Goal: Complete application form: Complete application form

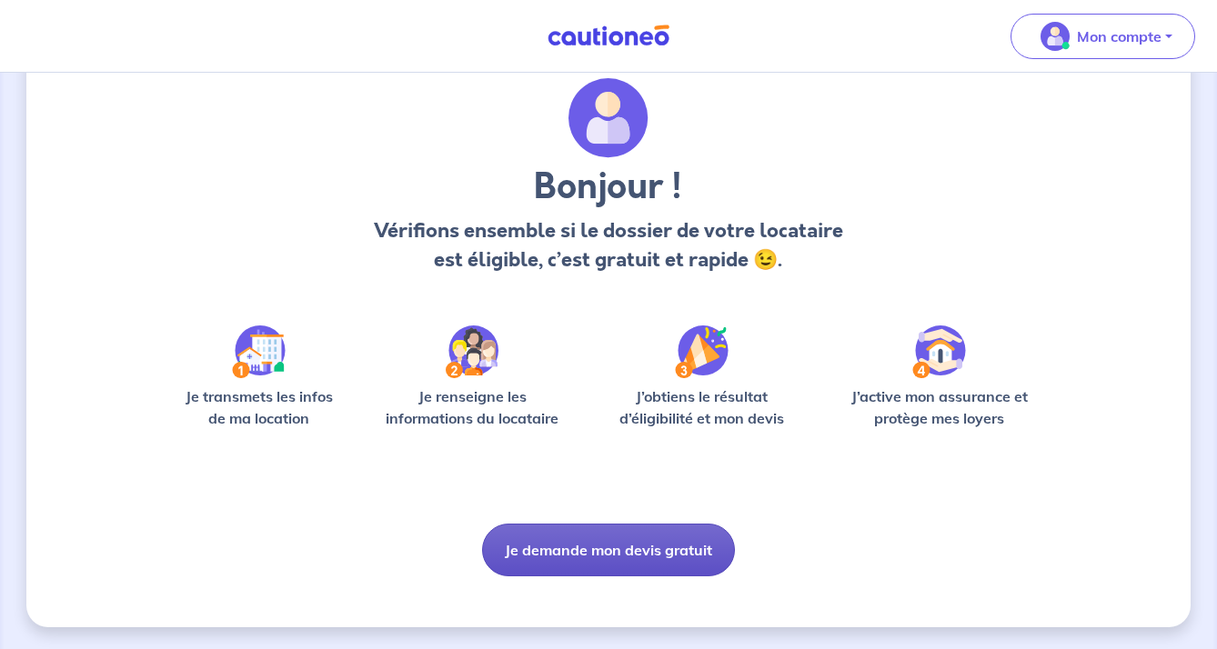
scroll to position [60, 0]
click at [599, 545] on button "Je demande mon devis gratuit" at bounding box center [608, 550] width 253 height 53
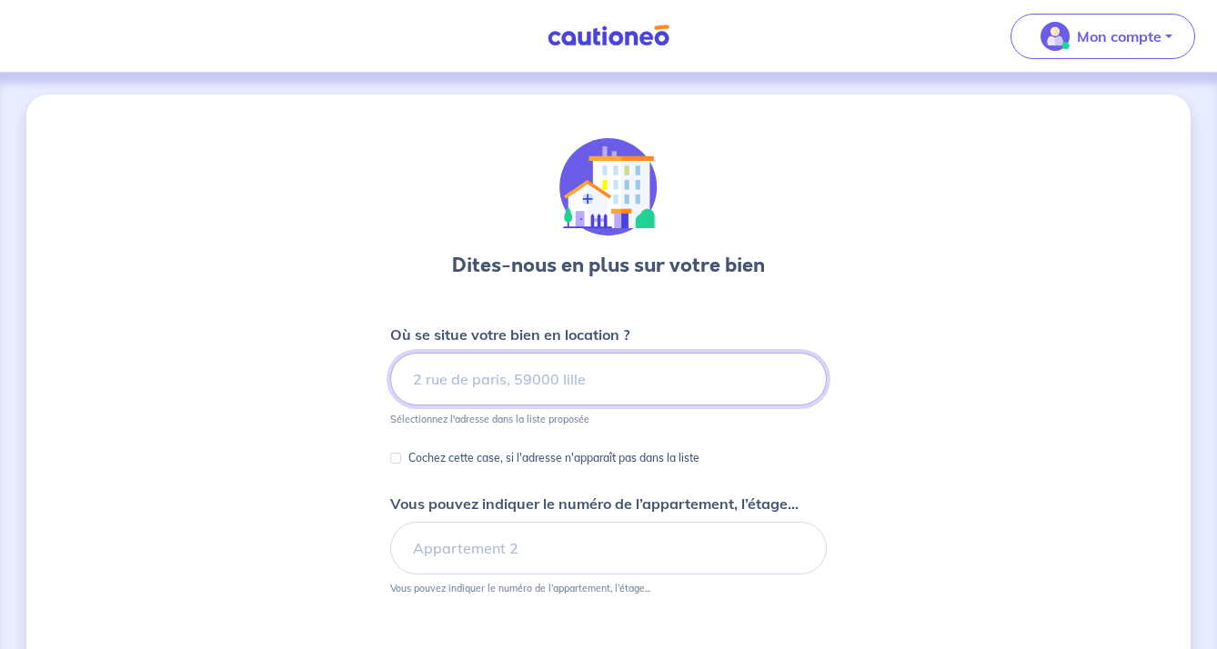
click at [605, 375] on input at bounding box center [608, 379] width 437 height 53
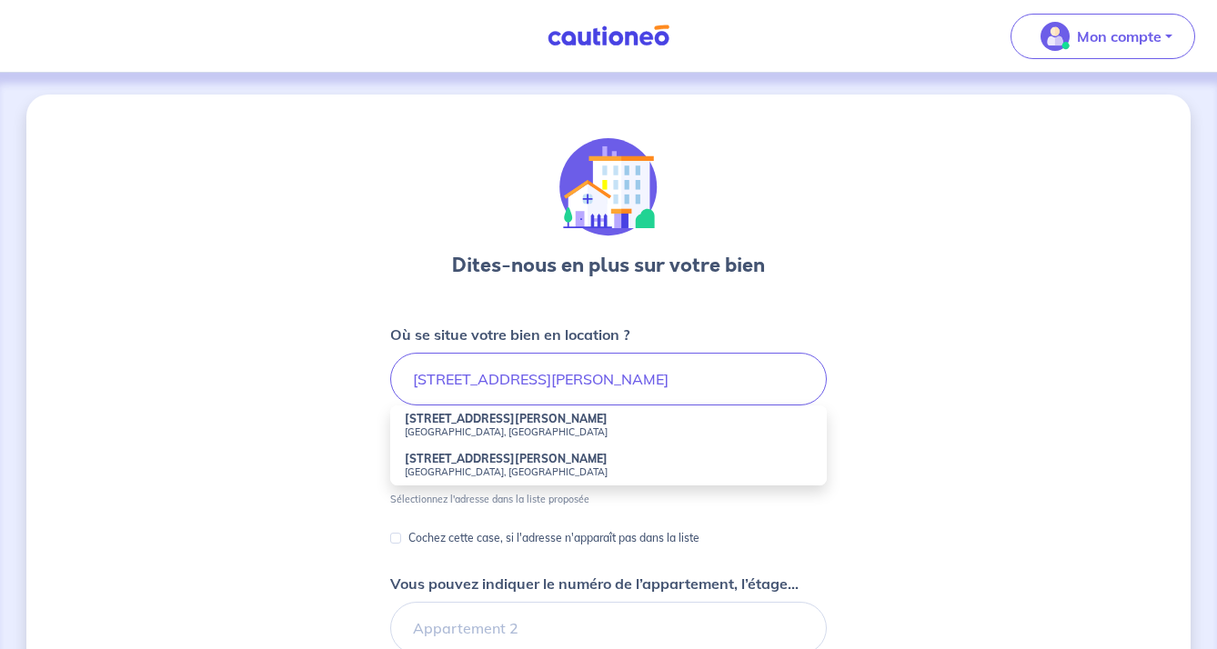
drag, startPoint x: 605, startPoint y: 375, endPoint x: 448, endPoint y: 428, distance: 166.3
click at [448, 428] on small "[GEOGRAPHIC_DATA], [GEOGRAPHIC_DATA]" at bounding box center [609, 432] width 408 height 13
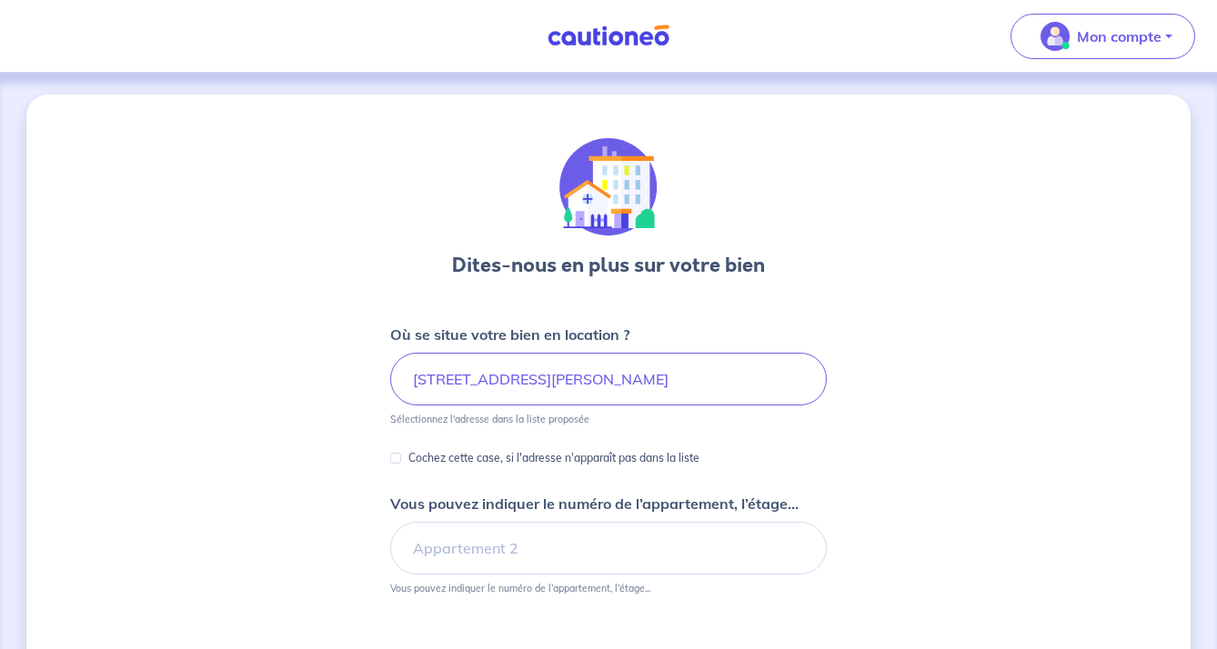
type input "[STREET_ADDRESS][PERSON_NAME]"
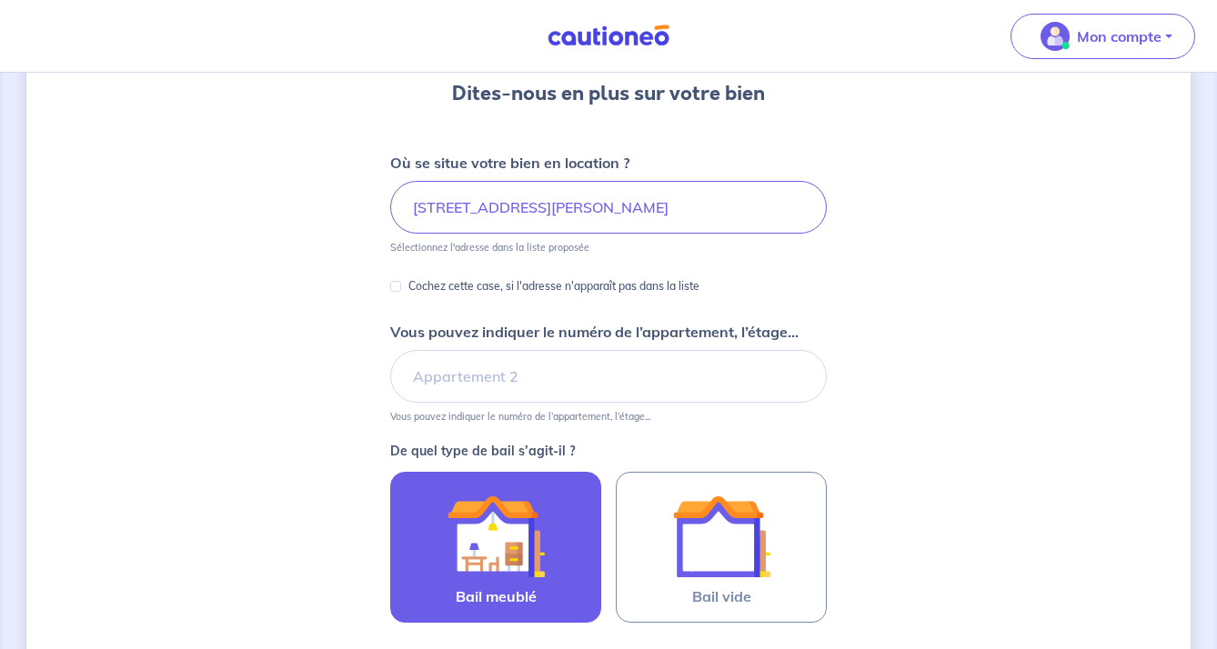
scroll to position [270, 0]
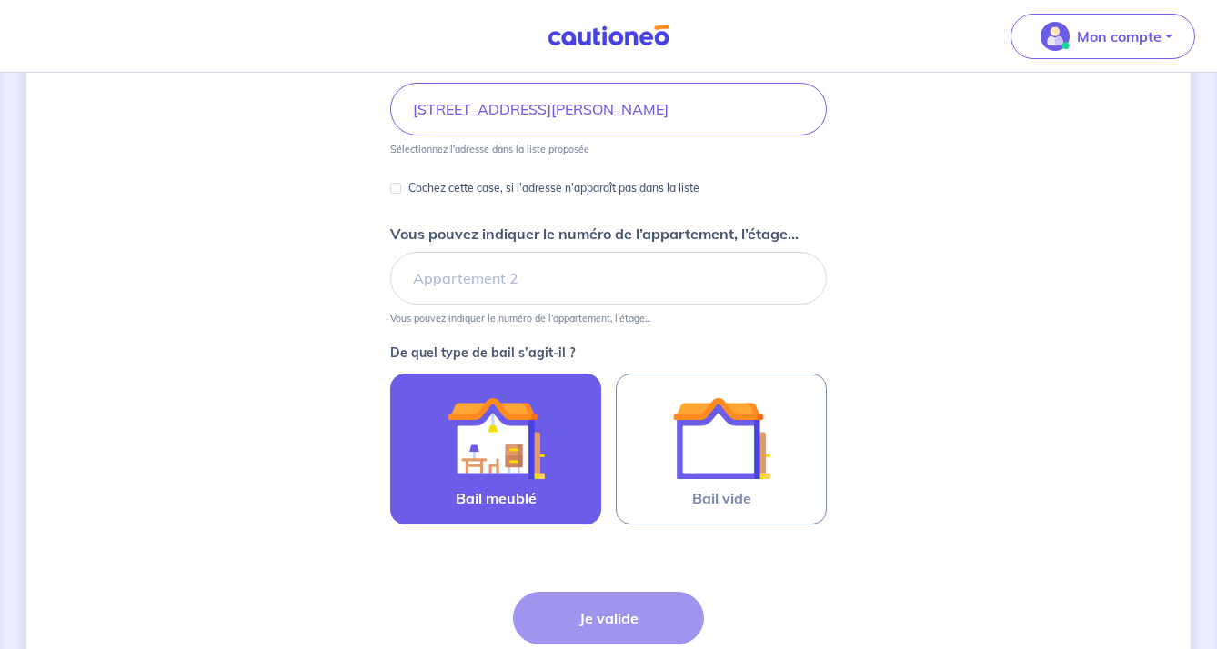
click at [468, 442] on img at bounding box center [496, 438] width 98 height 98
click at [0, 0] on input "Bail meublé" at bounding box center [0, 0] width 0 height 0
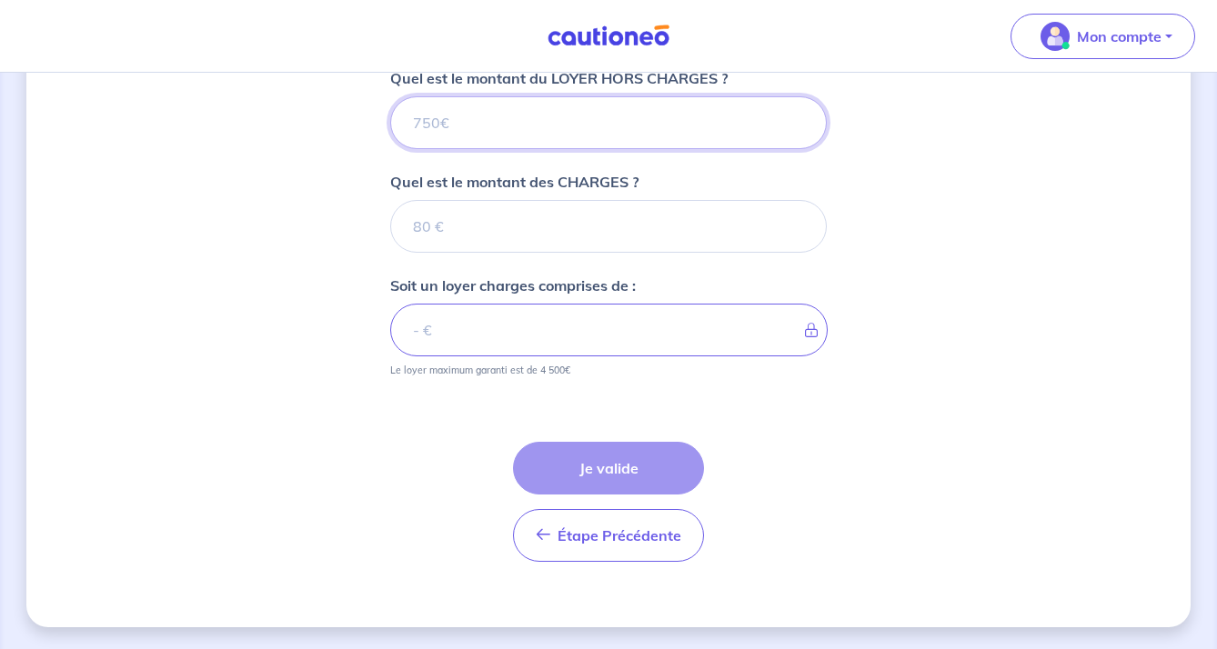
scroll to position [753, 0]
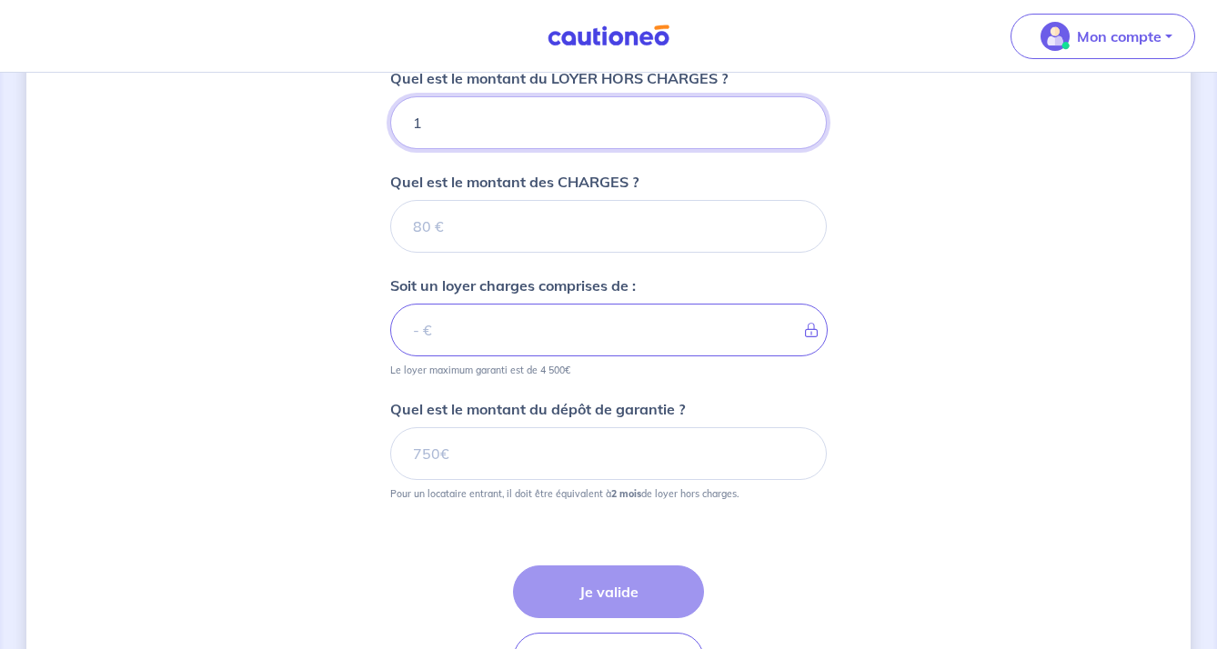
type input "11"
type input "110"
type input "1100"
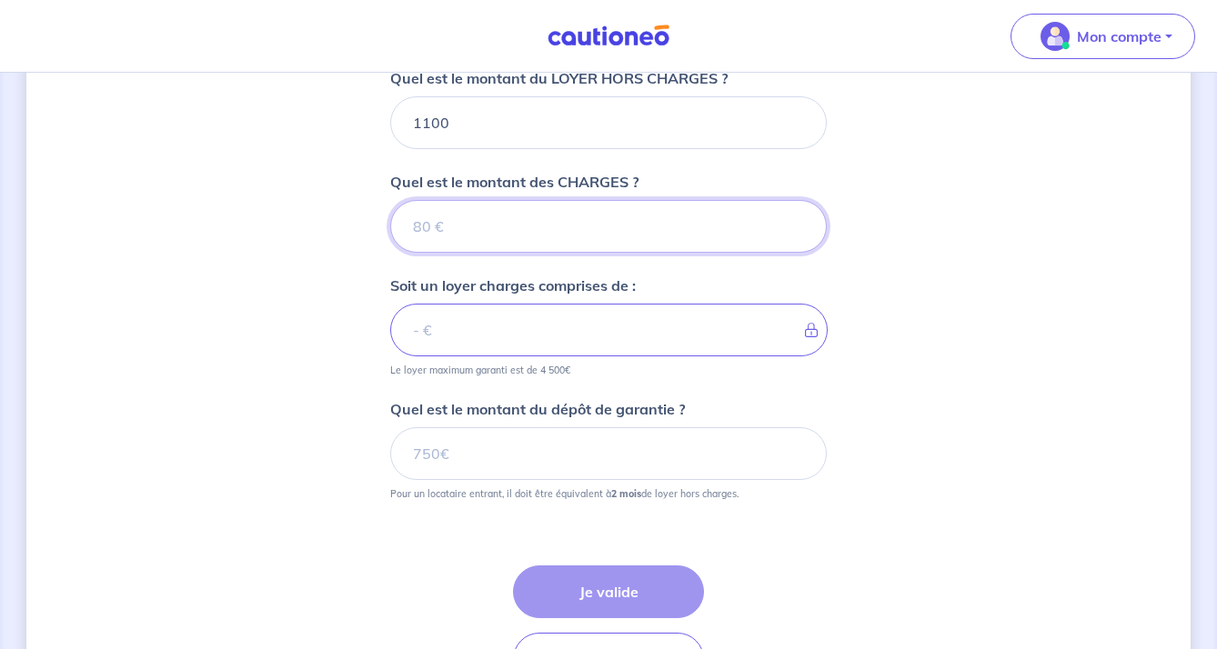
click at [526, 212] on input "Quel est le montant des CHARGES ?" at bounding box center [608, 226] width 437 height 53
type input "100"
type input "1200"
type input "100"
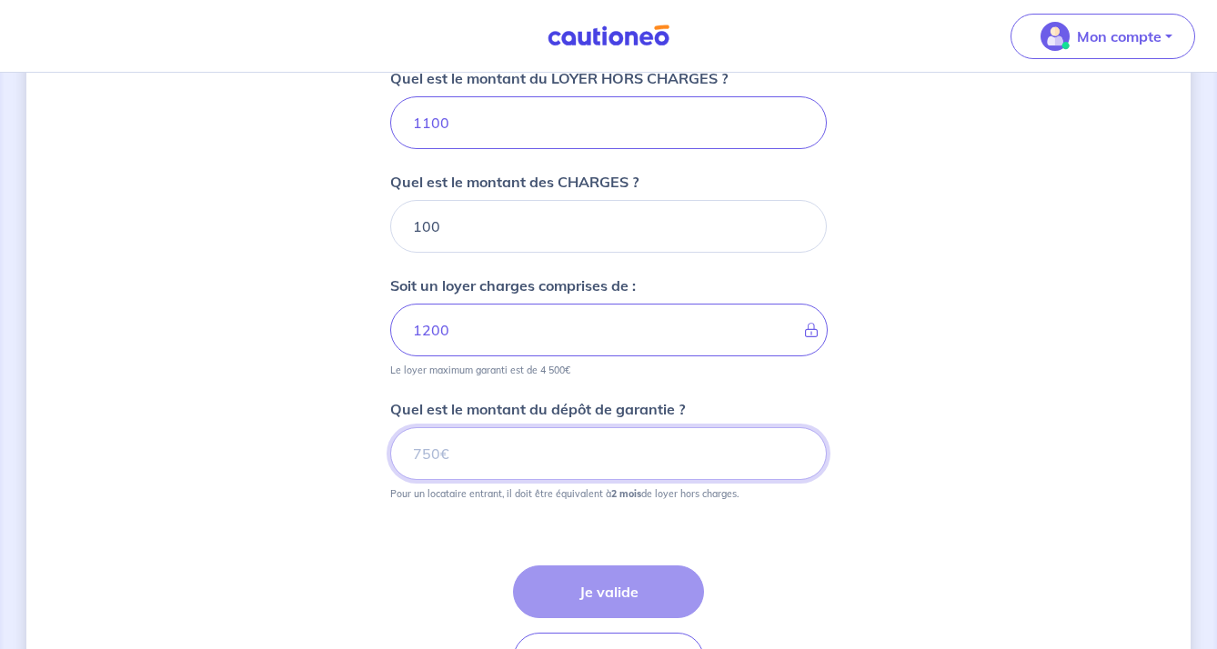
click at [557, 448] on input "Quel est le montant du dépôt de garantie ?" at bounding box center [608, 454] width 437 height 53
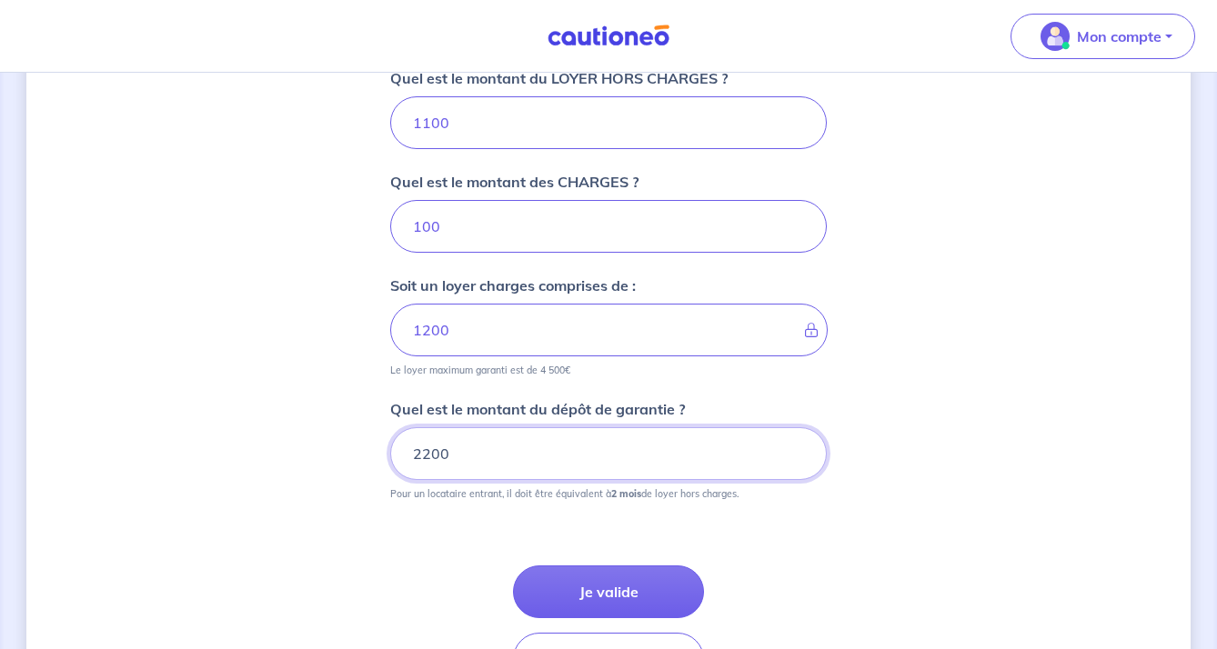
type input "2200"
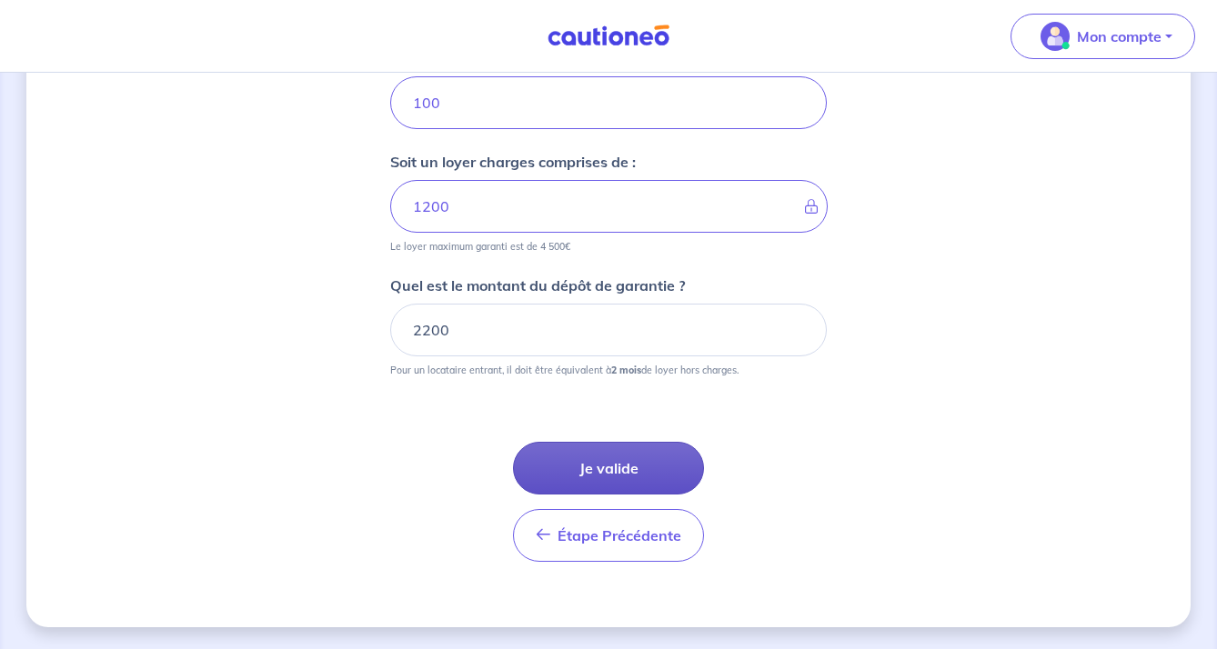
scroll to position [877, 0]
click at [637, 459] on button "Je valide" at bounding box center [608, 468] width 191 height 53
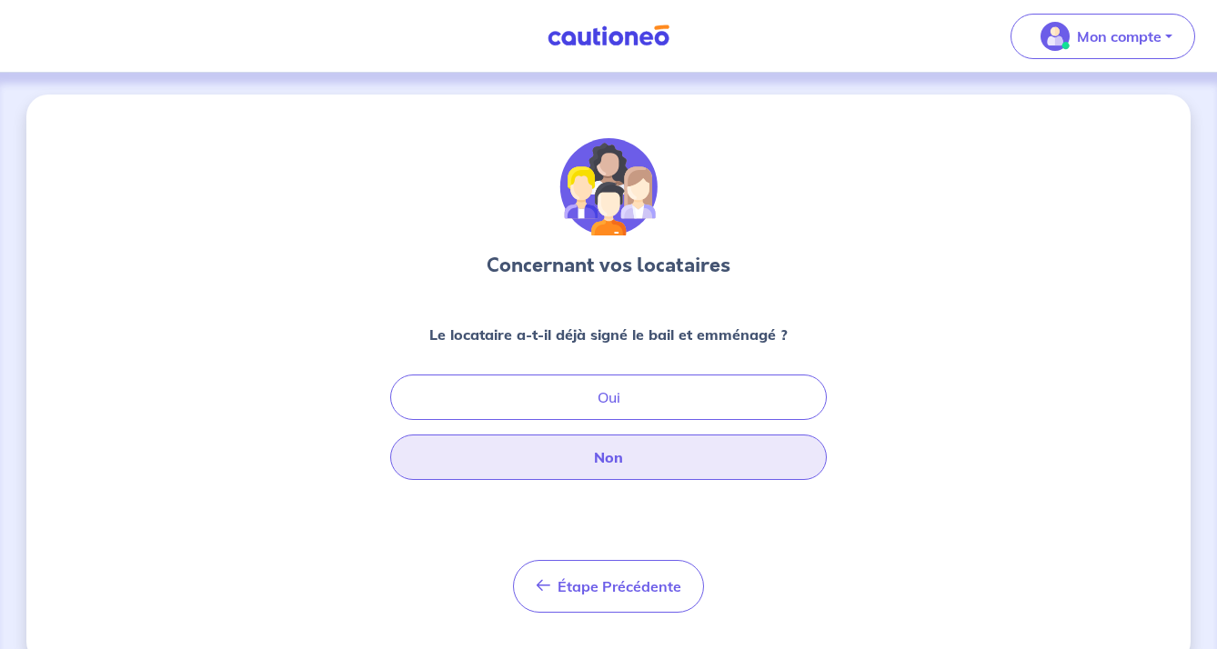
click at [637, 459] on button "Non" at bounding box center [608, 457] width 437 height 45
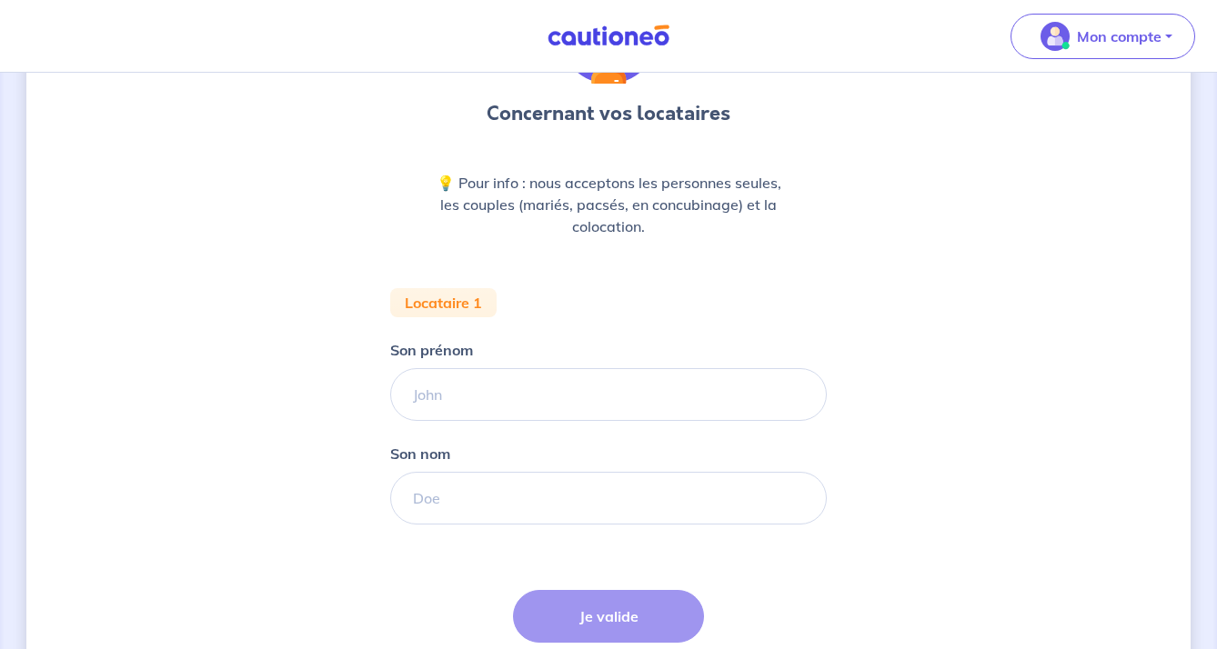
scroll to position [168, 0]
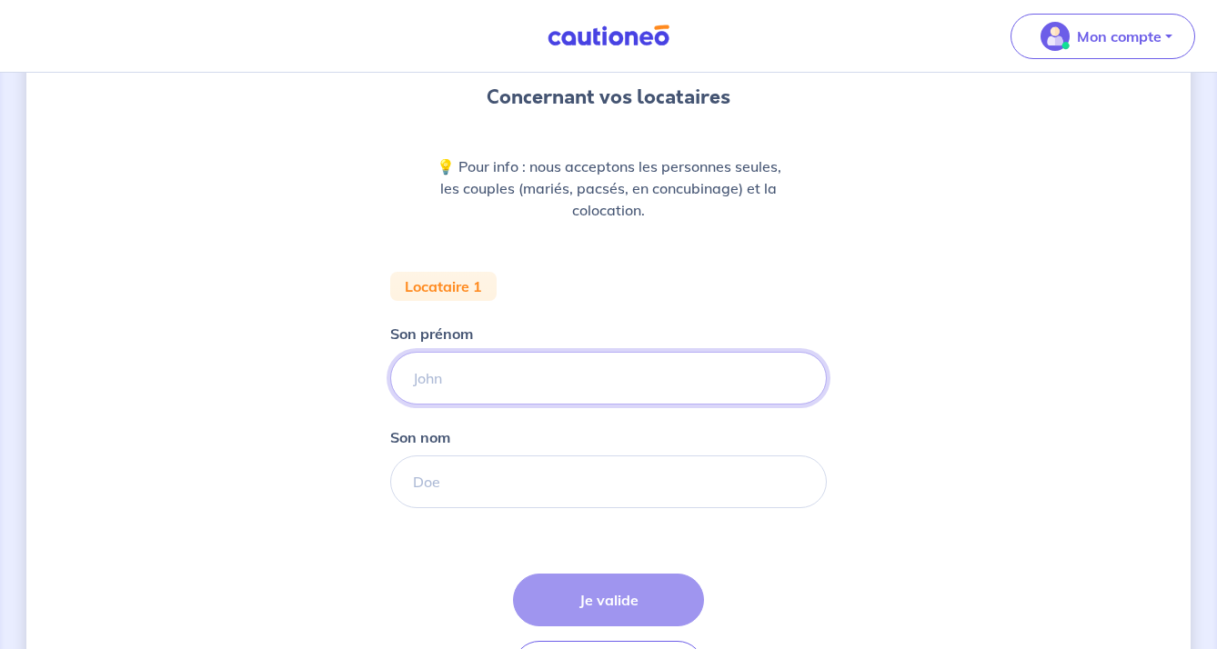
click at [461, 384] on input "Son prénom" at bounding box center [608, 378] width 437 height 53
type input "Flavien"
click at [462, 497] on input "Son nom" at bounding box center [608, 482] width 437 height 53
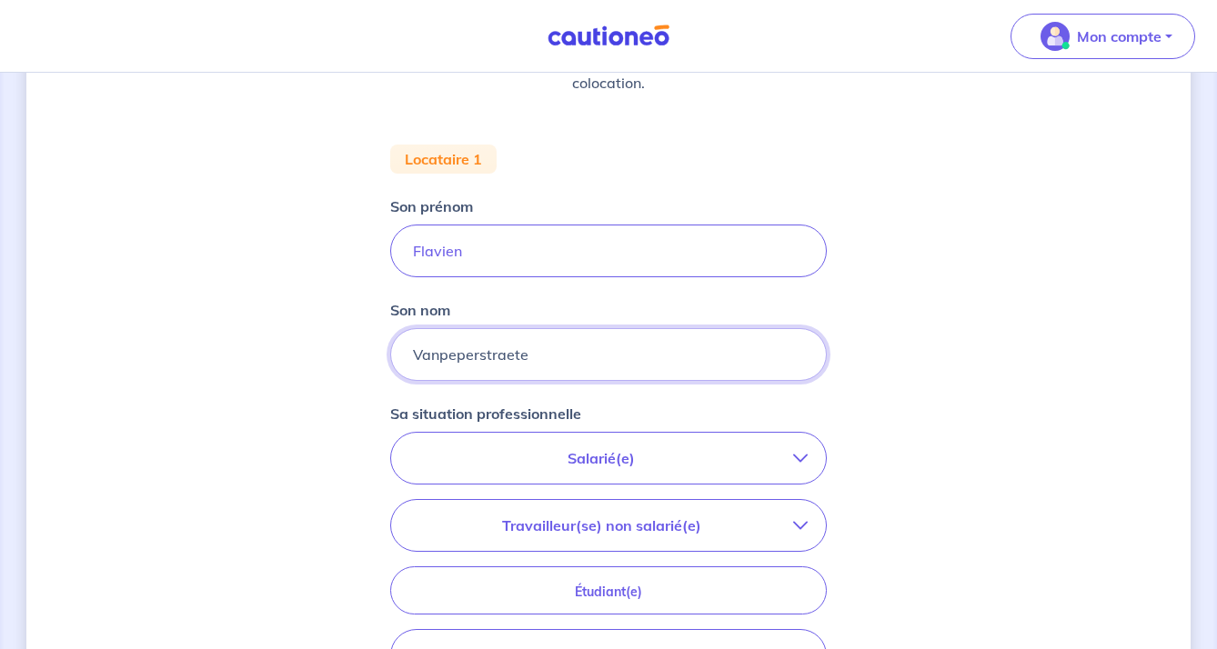
scroll to position [314, 0]
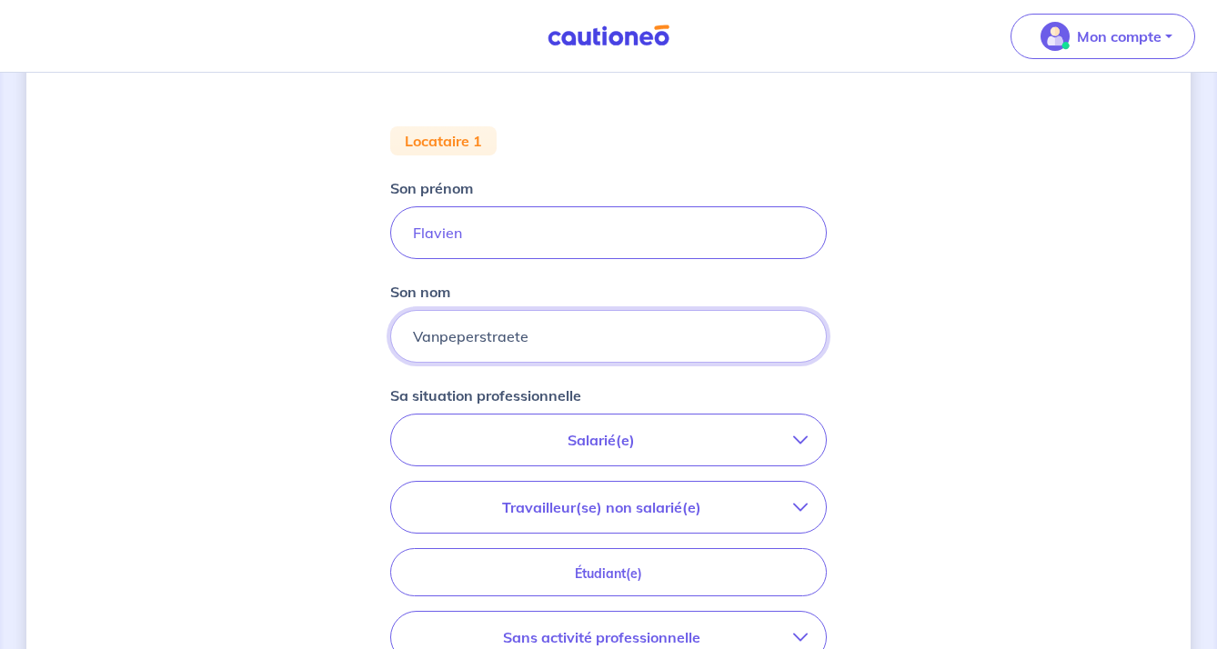
type input "Vanpeperstraete"
click at [546, 448] on p "Salarié(e)" at bounding box center [601, 440] width 384 height 22
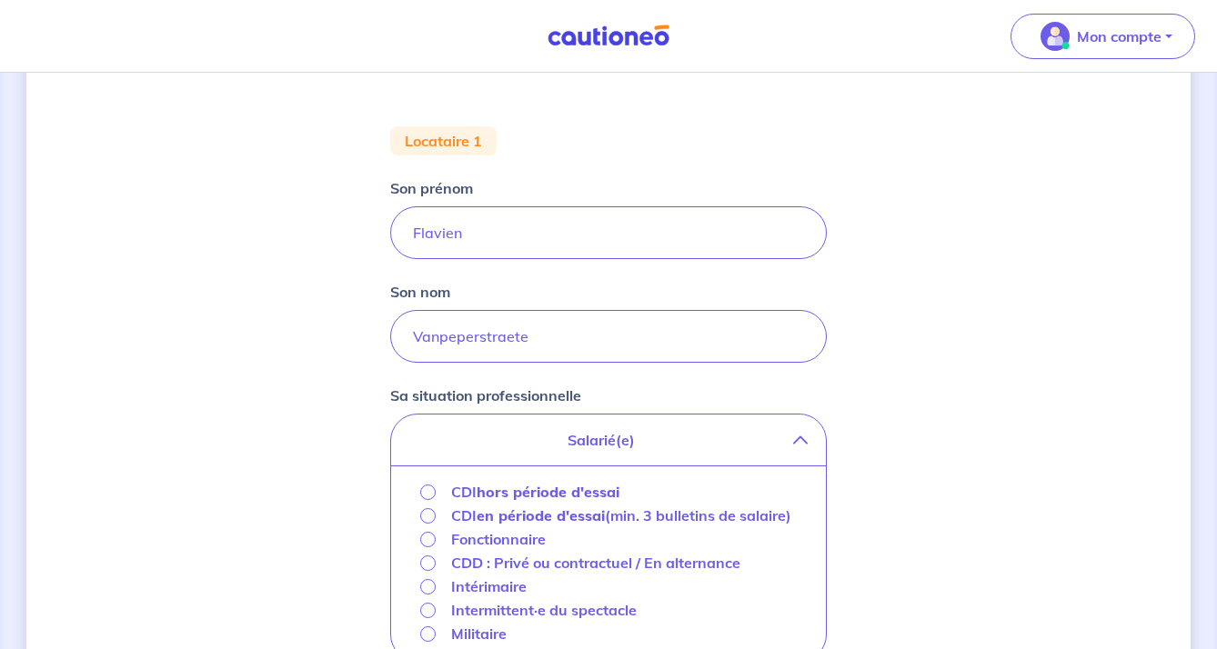
click at [429, 495] on input "CDI hors période d'essai" at bounding box center [427, 492] width 15 height 15
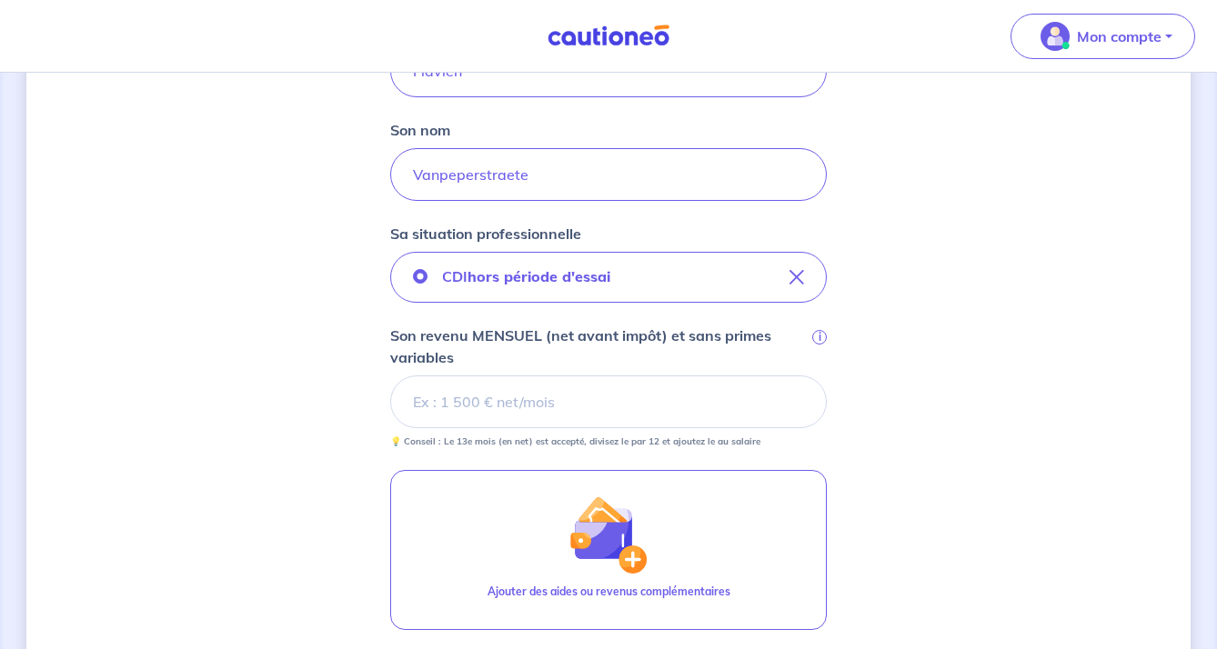
scroll to position [479, 0]
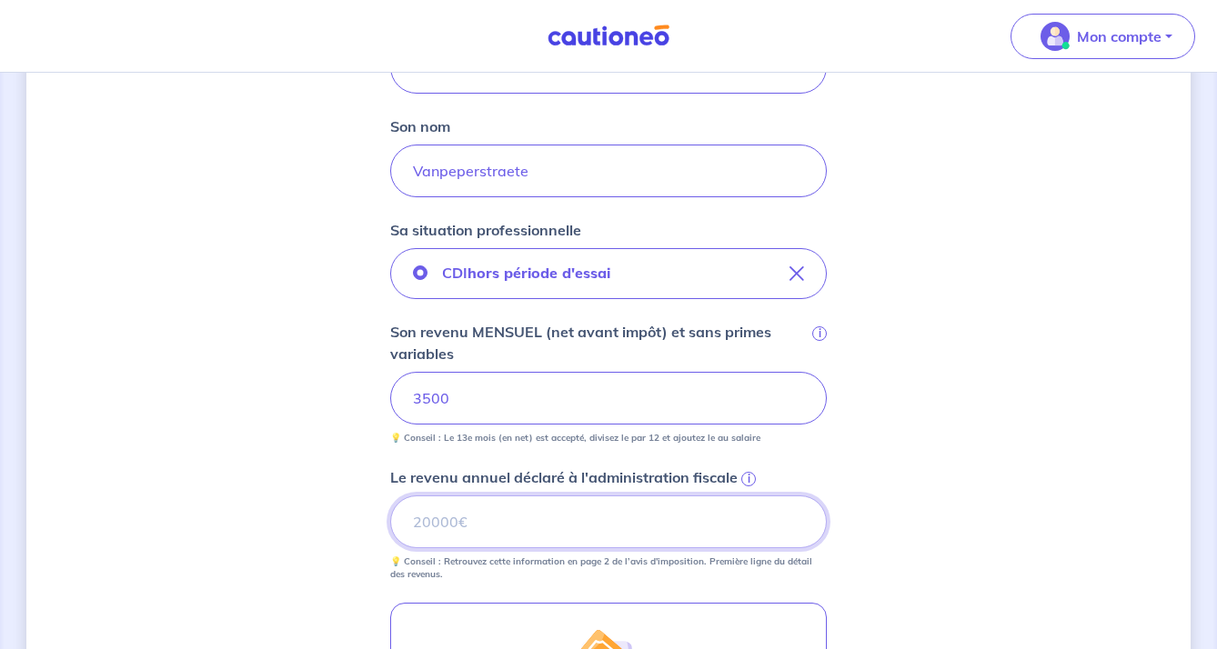
click at [469, 531] on input "Le revenu annuel déclaré à l'administration fiscale i" at bounding box center [608, 522] width 437 height 53
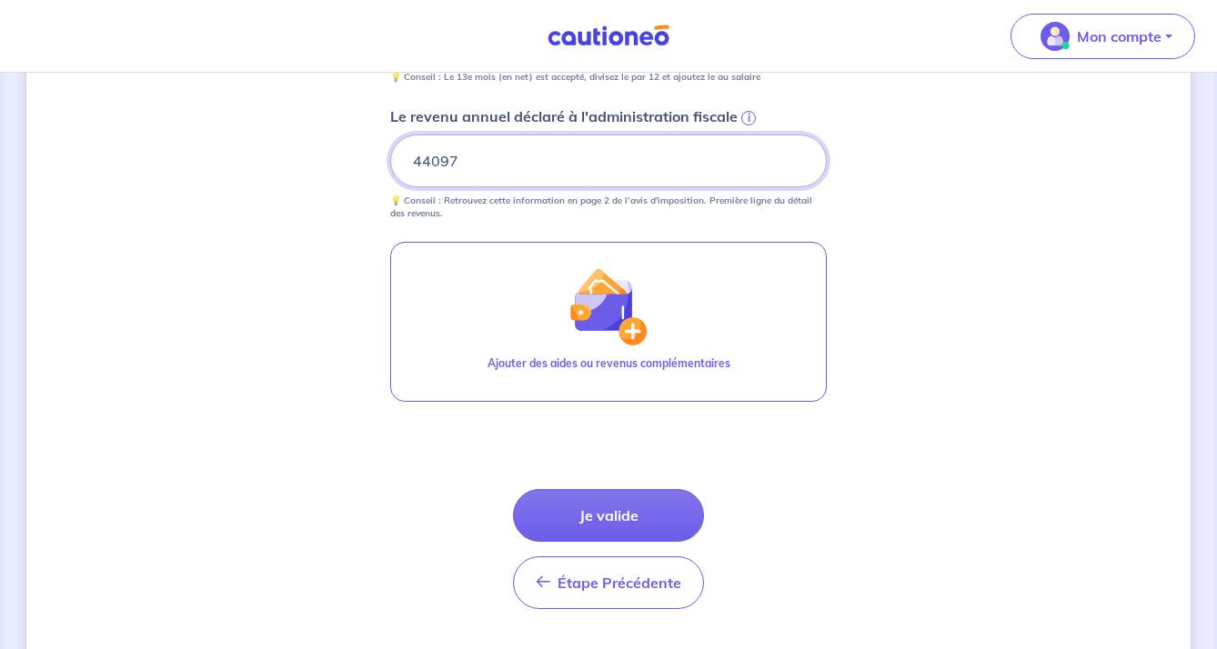
scroll to position [843, 0]
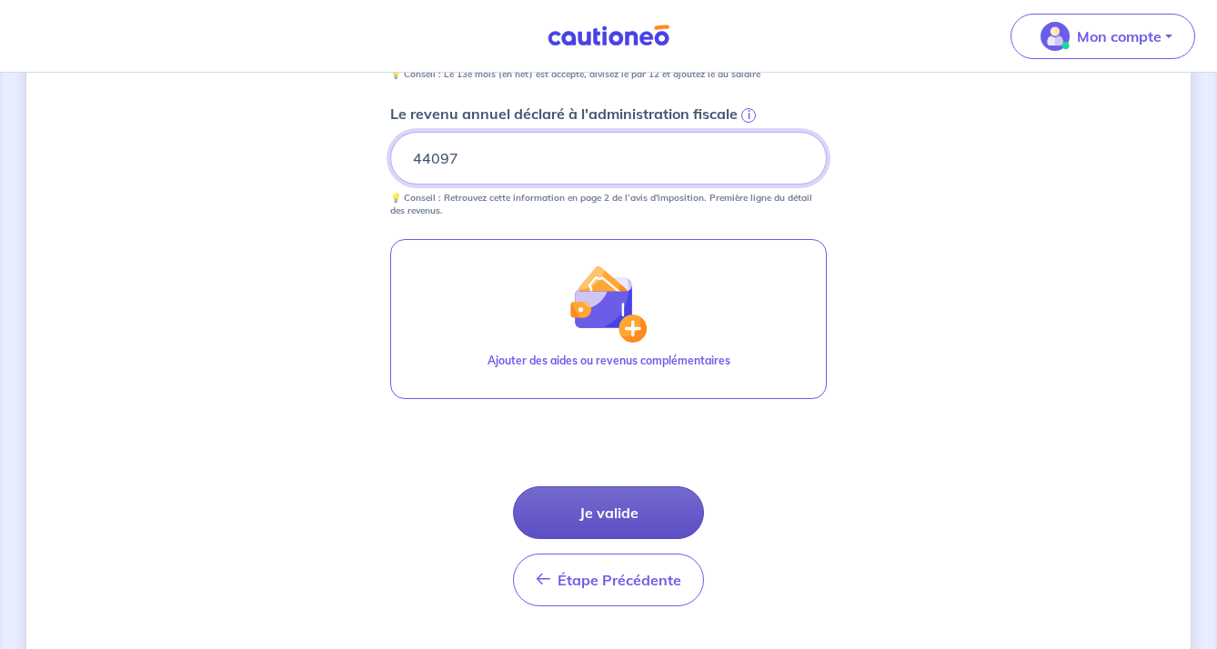
type input "44097"
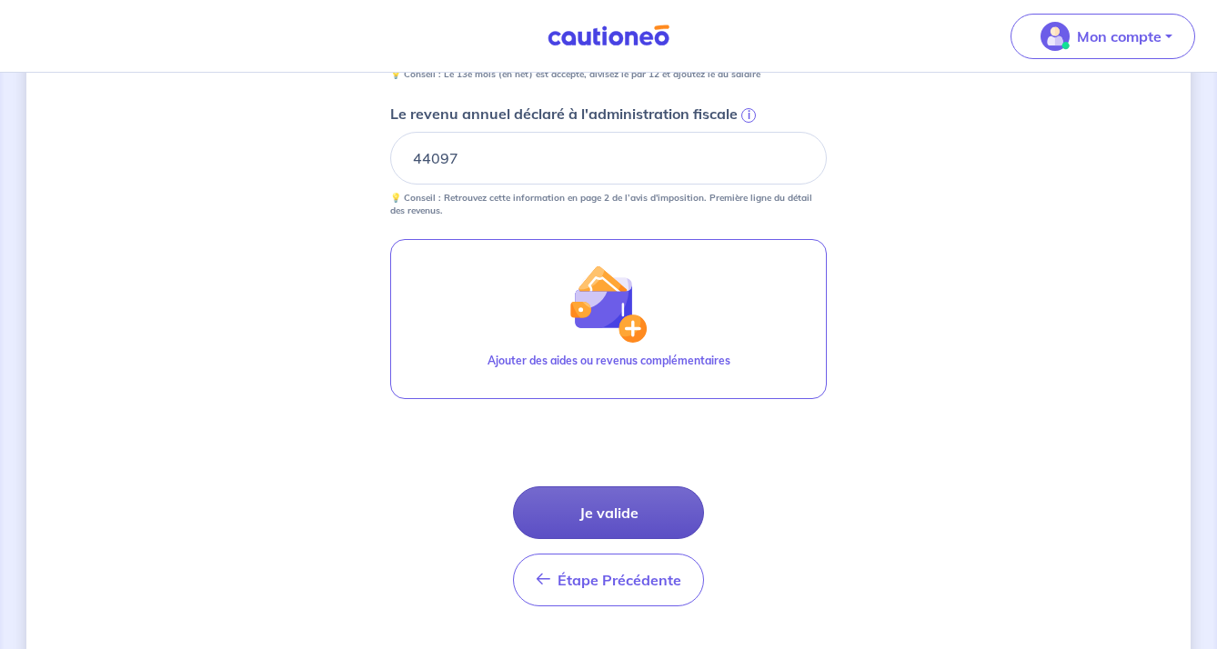
click at [589, 518] on button "Je valide" at bounding box center [608, 513] width 191 height 53
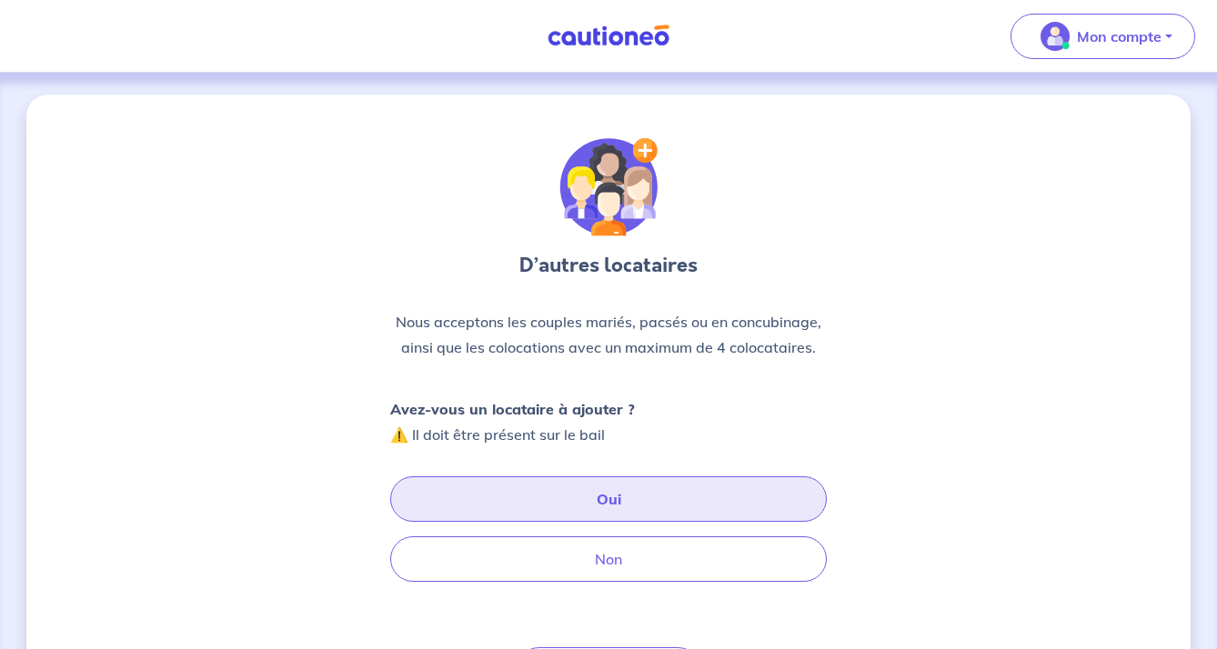
click at [547, 502] on button "Oui" at bounding box center [608, 499] width 437 height 45
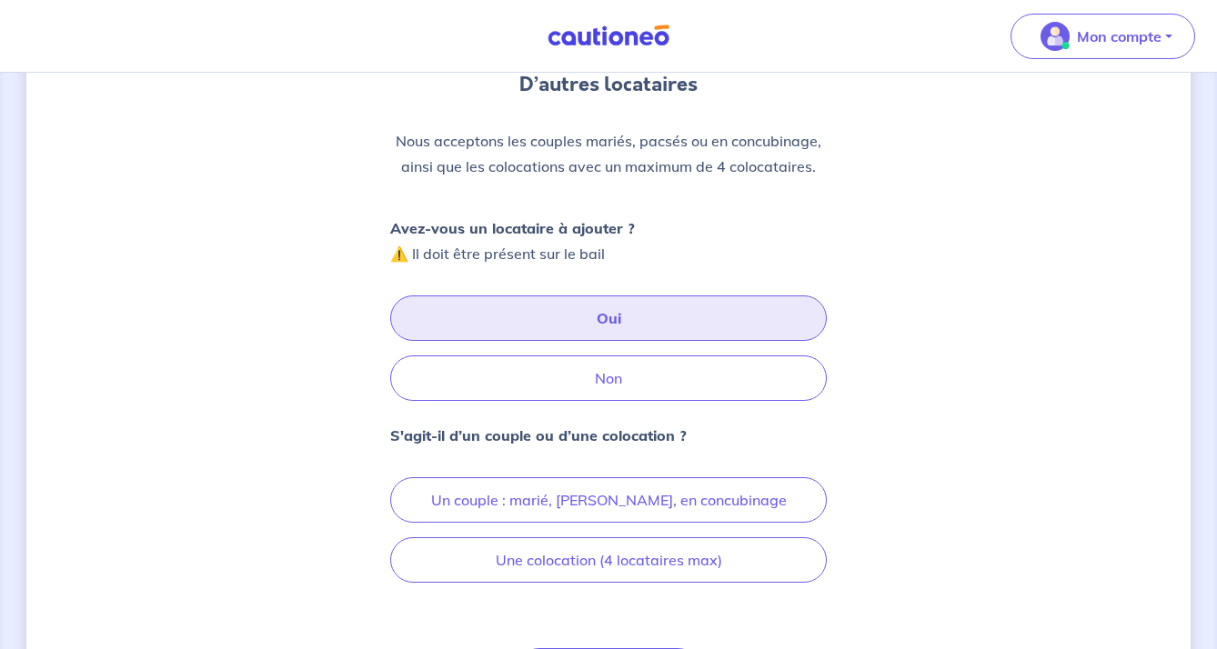
scroll to position [182, 0]
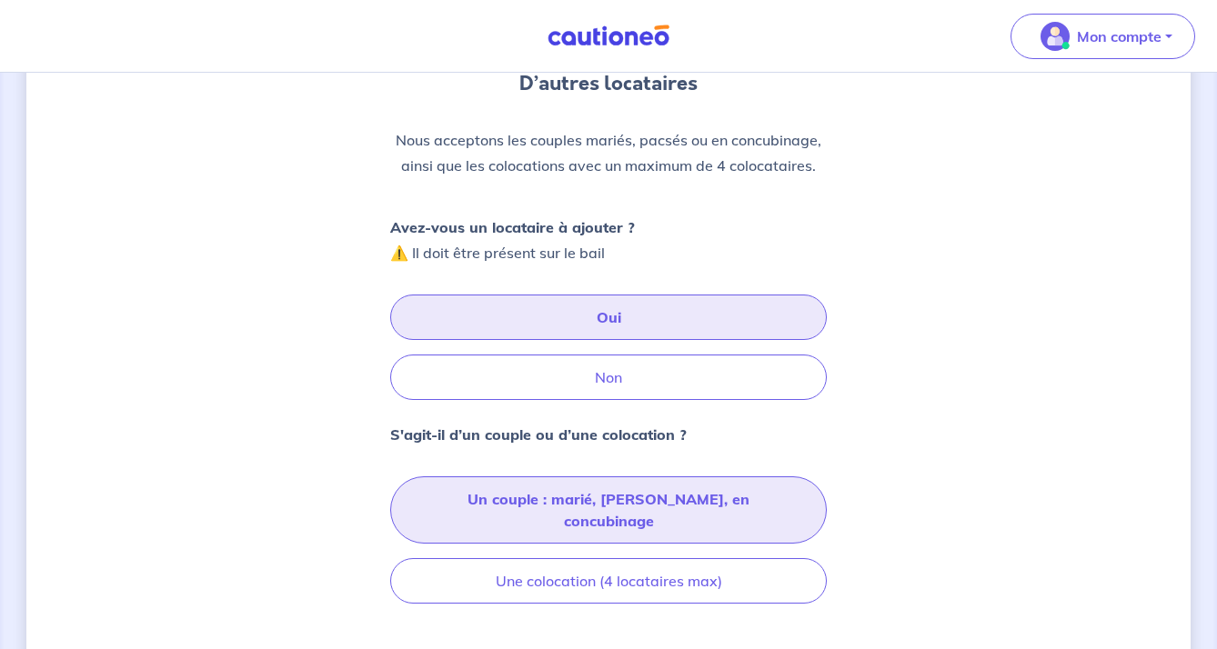
click at [556, 497] on button "Un couple : marié, [PERSON_NAME], en concubinage" at bounding box center [608, 510] width 437 height 67
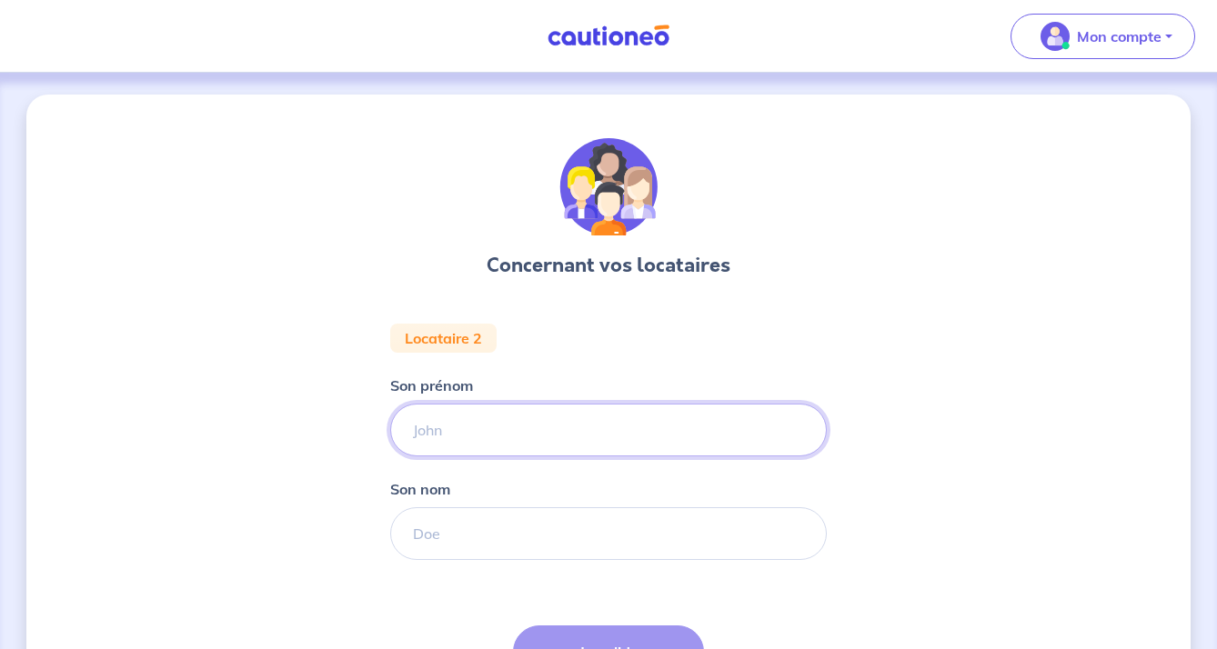
click at [471, 442] on input "Son prénom" at bounding box center [608, 430] width 437 height 53
type input "[PERSON_NAME]"
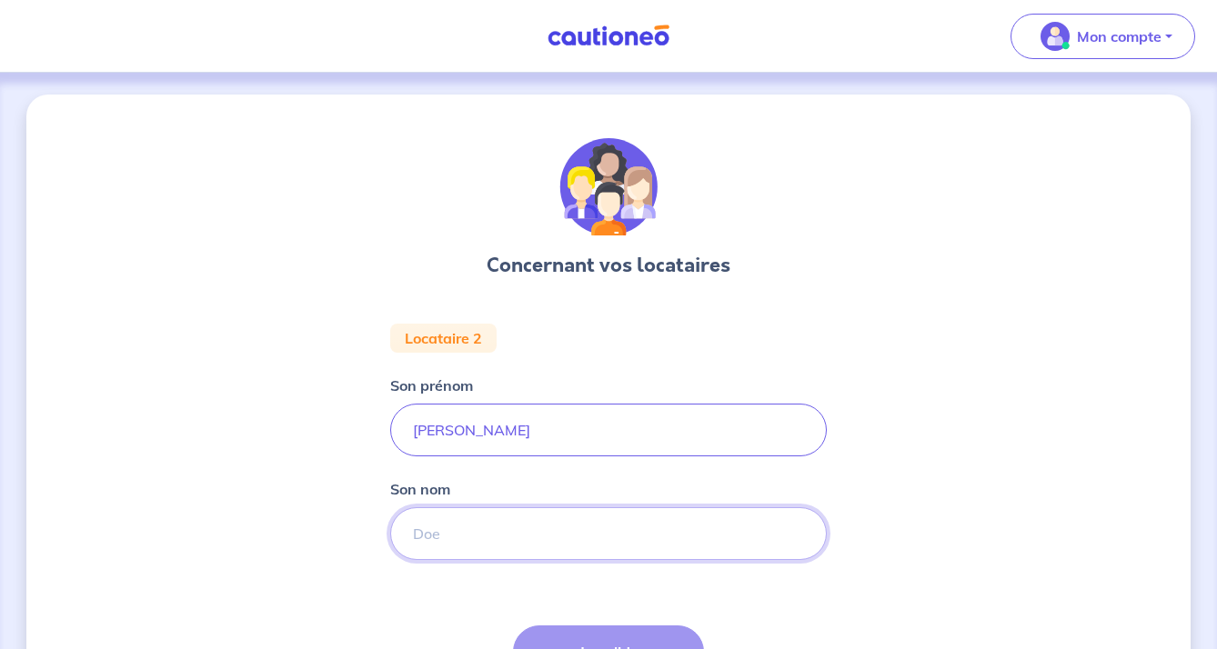
click at [514, 550] on input "Son nom" at bounding box center [608, 534] width 437 height 53
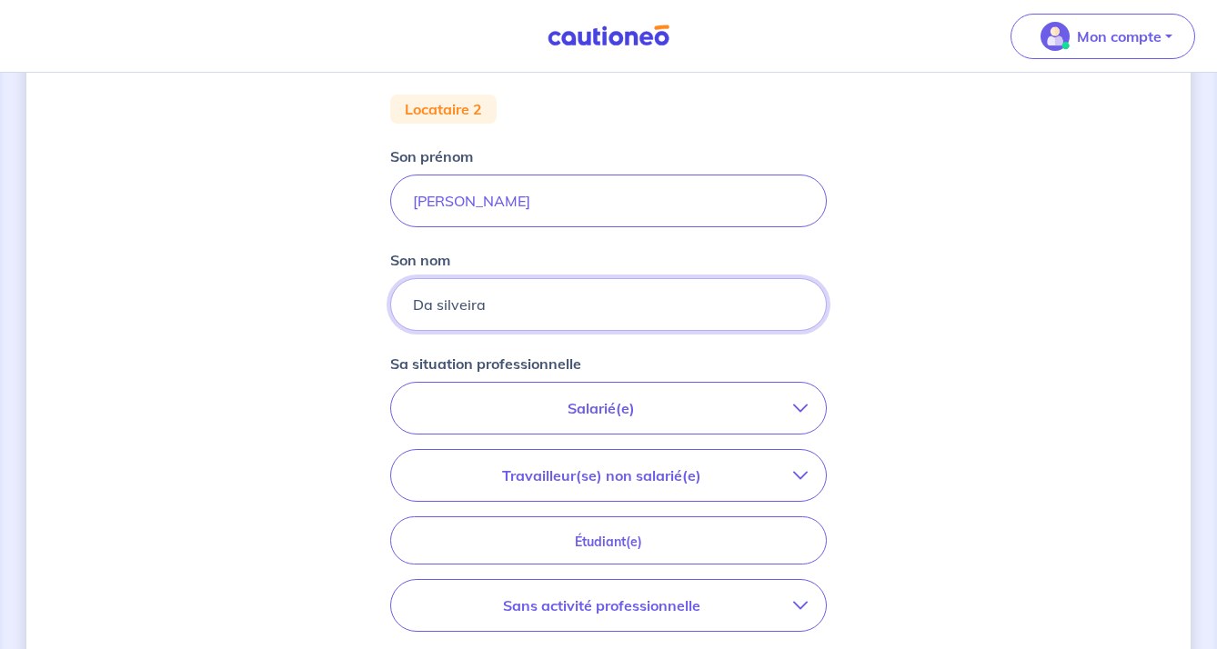
scroll to position [232, 0]
type input "Da silveira"
click at [613, 408] on p "Salarié(e)" at bounding box center [601, 406] width 384 height 22
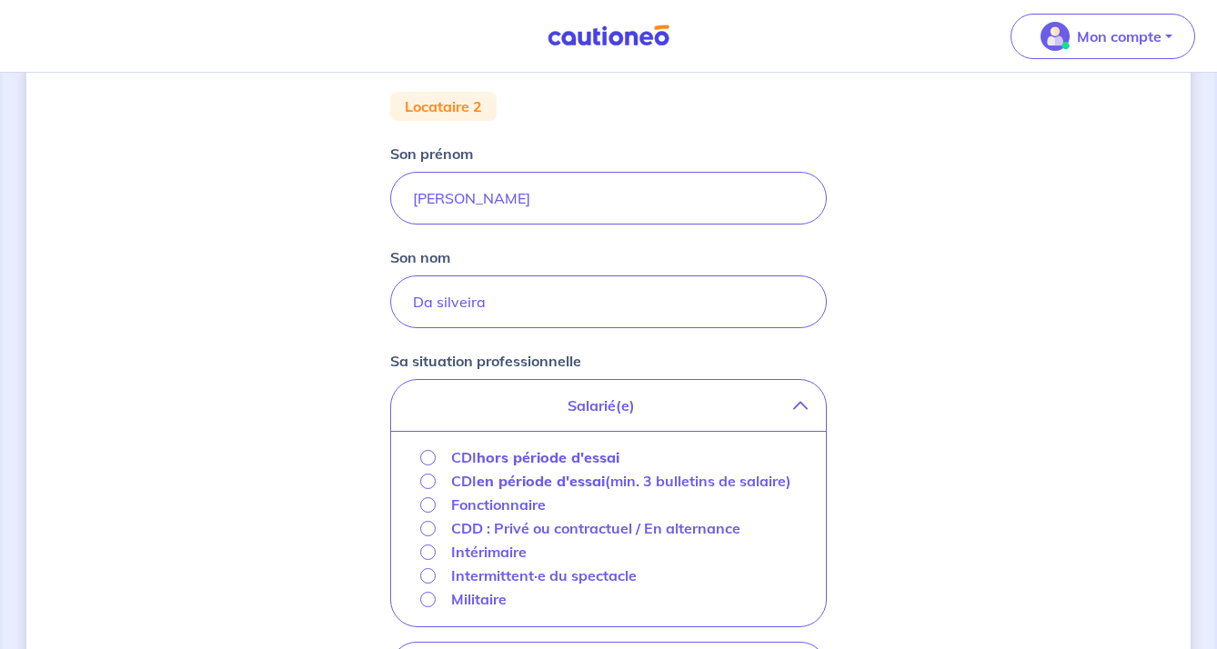
click at [432, 456] on input "CDI hors période d'essai" at bounding box center [427, 457] width 15 height 15
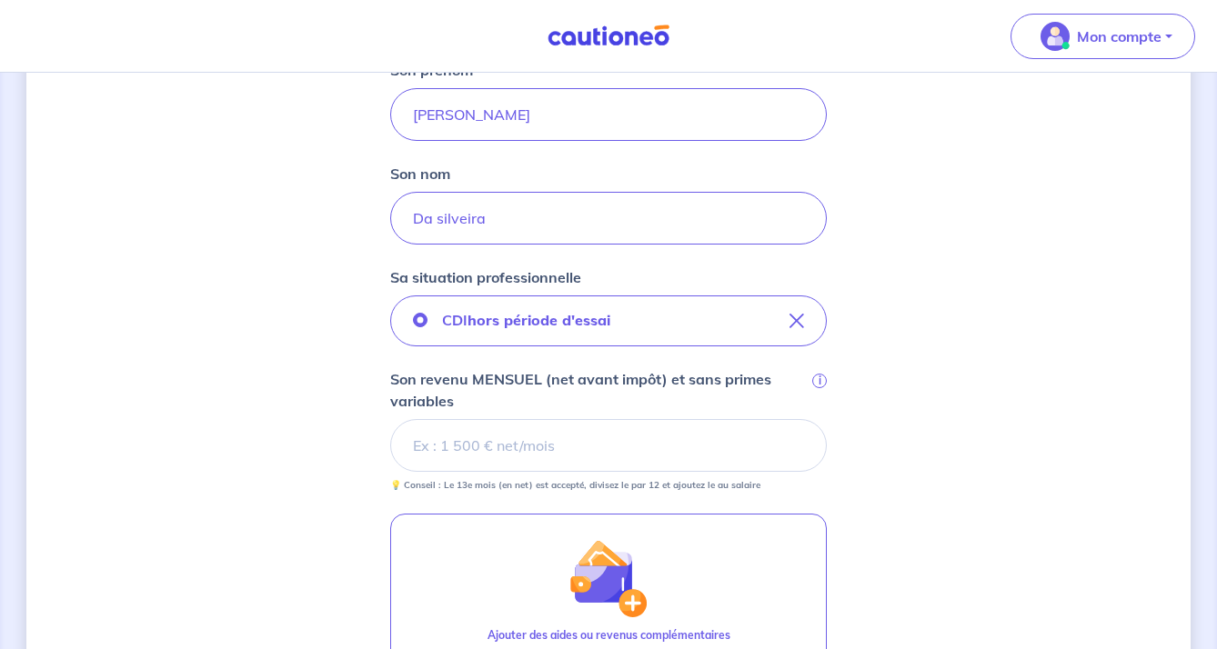
scroll to position [317, 0]
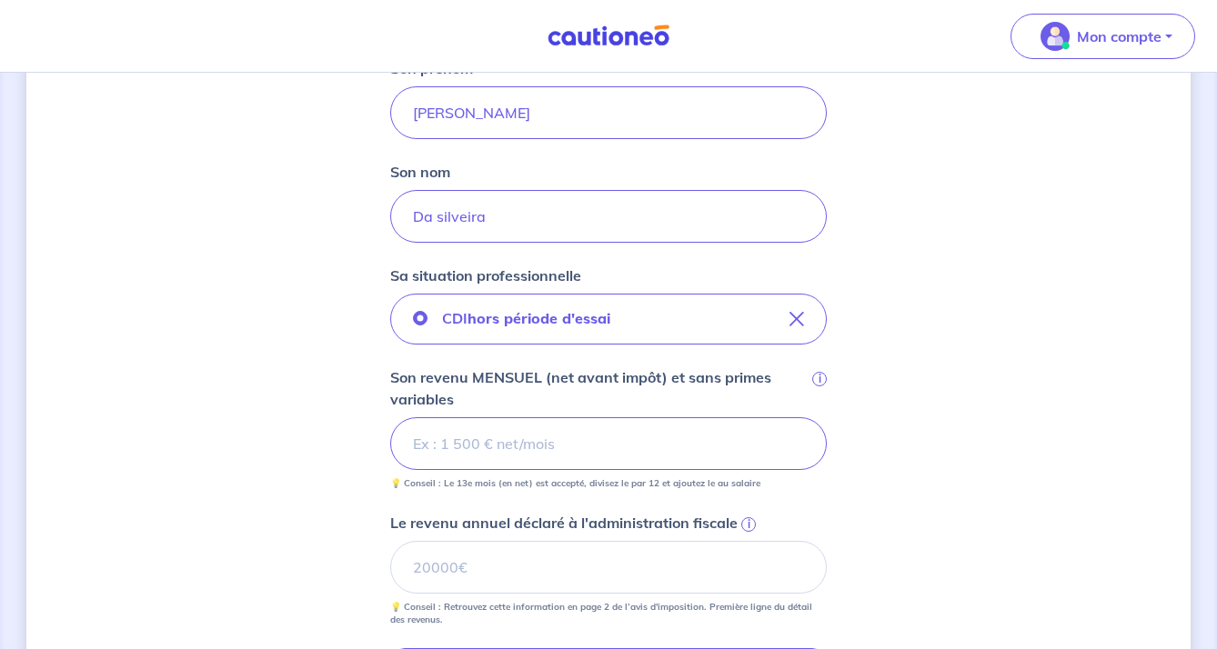
type input "1"
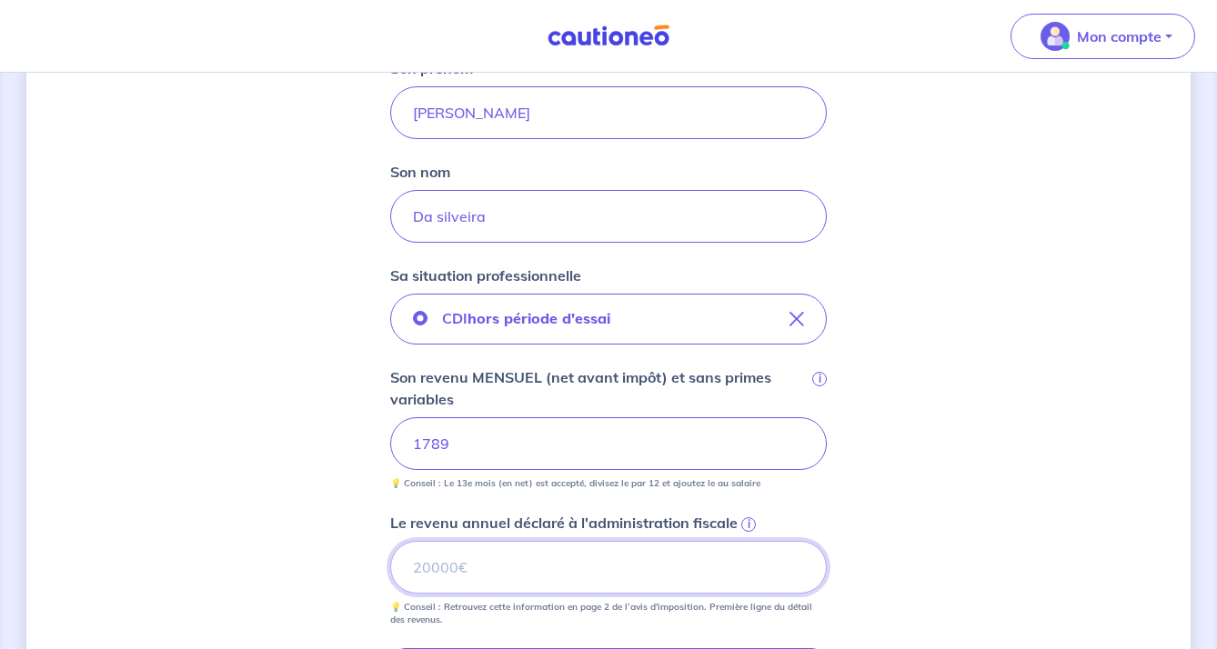
click at [451, 564] on input "Le revenu annuel déclaré à l'administration fiscale i" at bounding box center [608, 567] width 437 height 53
type input "19686"
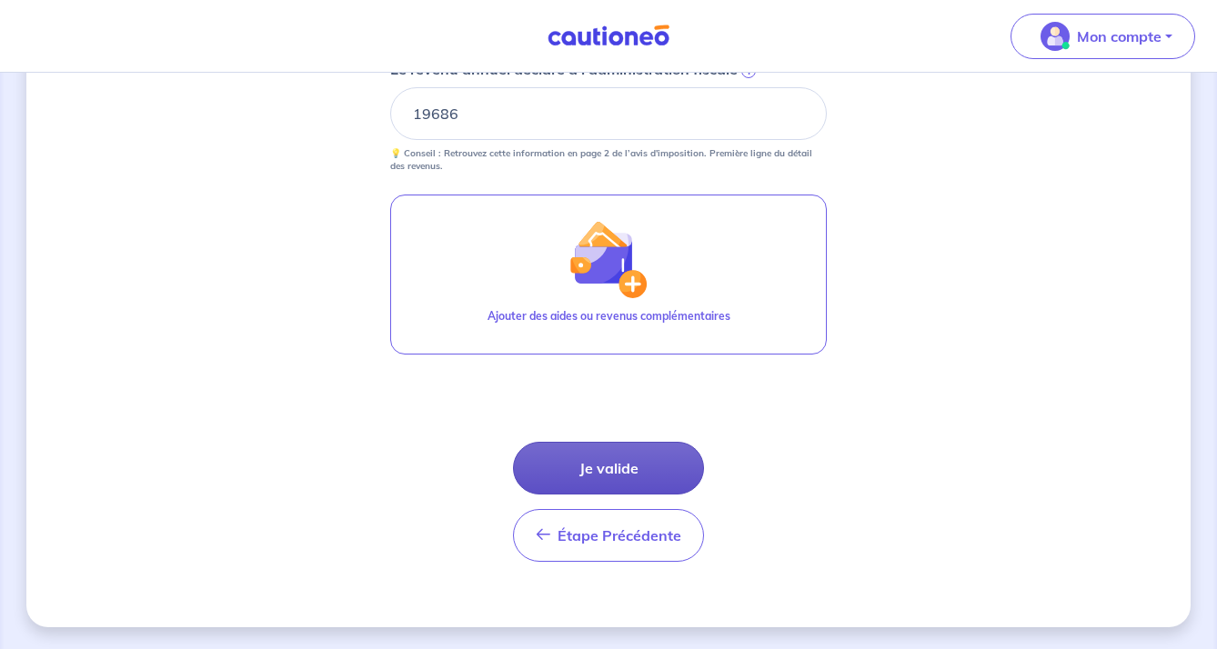
scroll to position [771, 0]
click at [592, 474] on button "Je valide" at bounding box center [608, 468] width 191 height 53
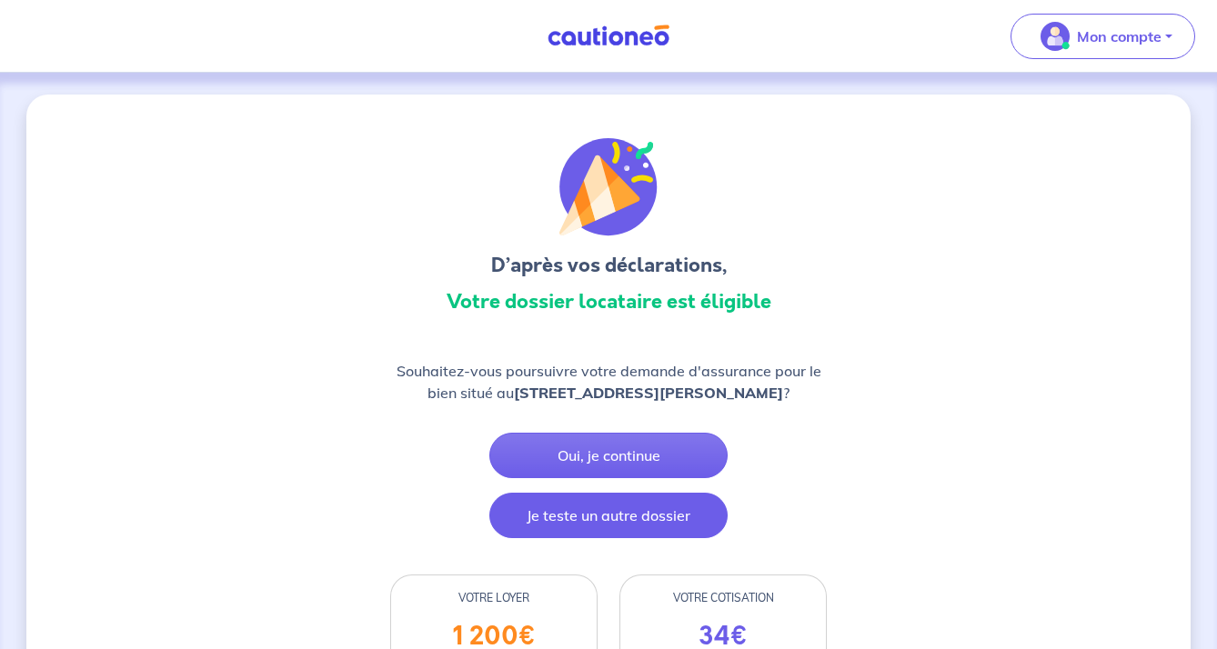
click at [601, 526] on button "Je teste un autre dossier" at bounding box center [608, 515] width 238 height 45
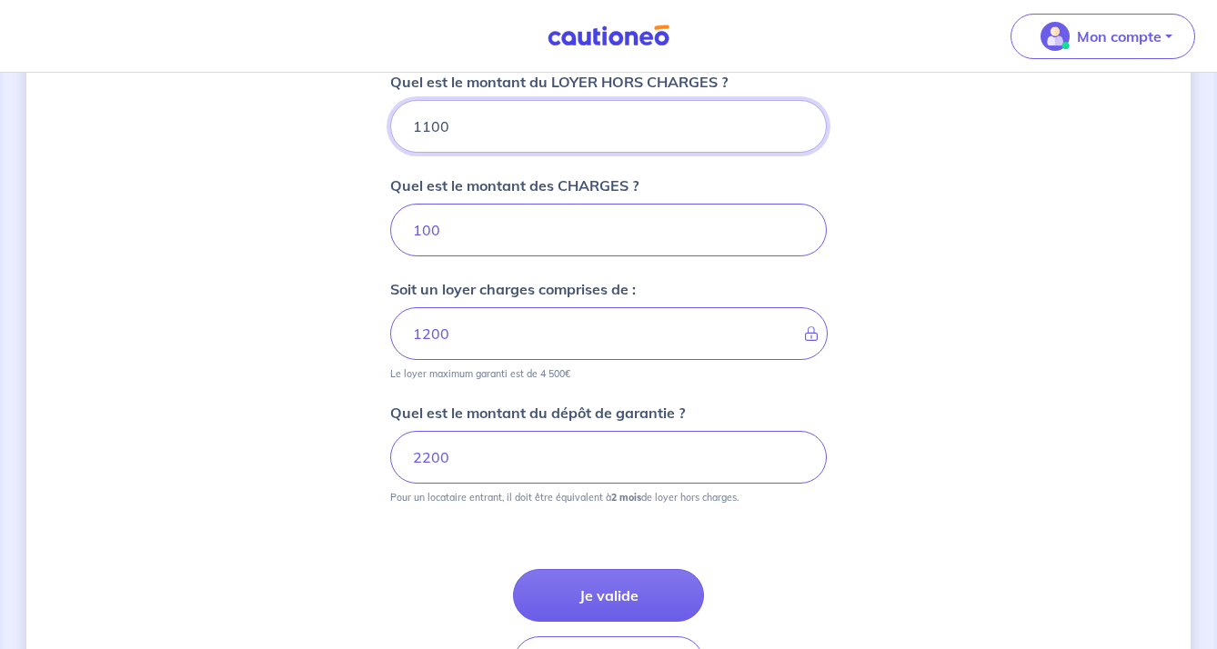
scroll to position [750, 0]
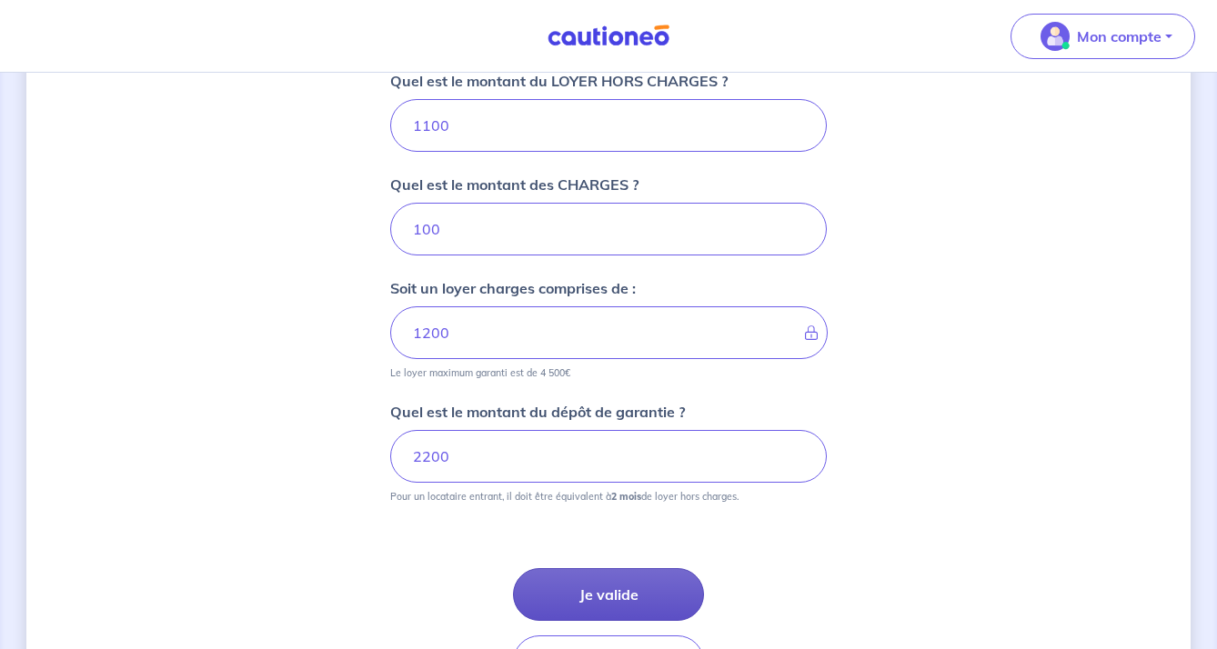
click at [611, 599] on button "Je valide" at bounding box center [608, 595] width 191 height 53
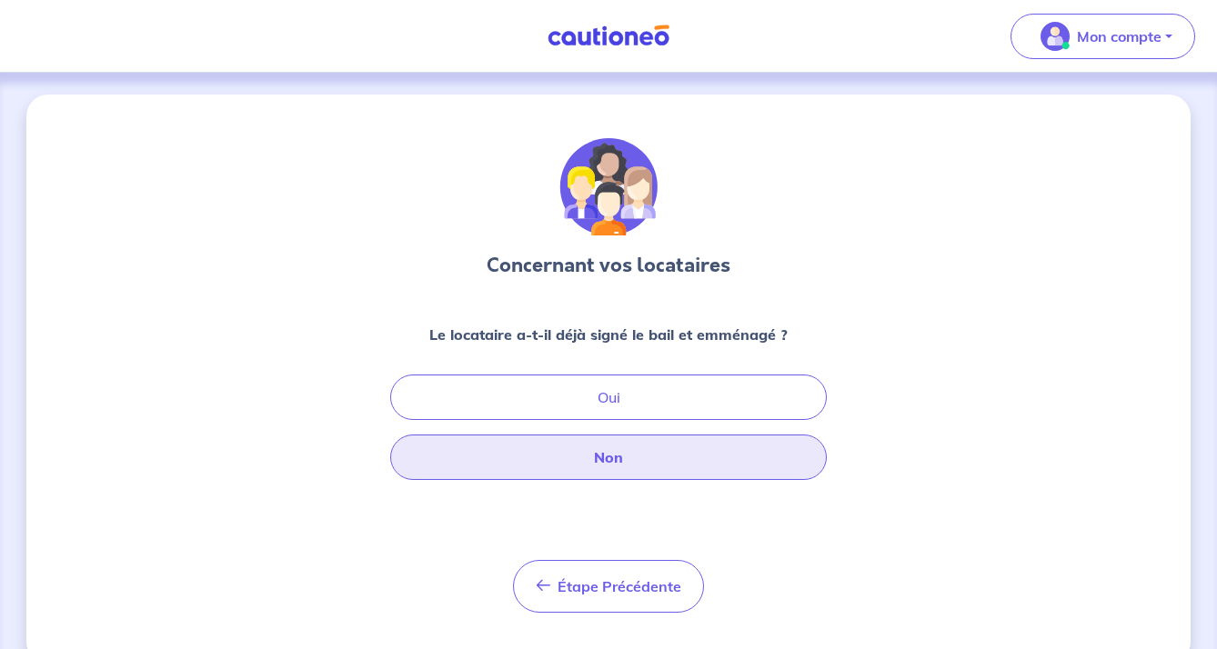
click at [581, 460] on button "Non" at bounding box center [608, 457] width 437 height 45
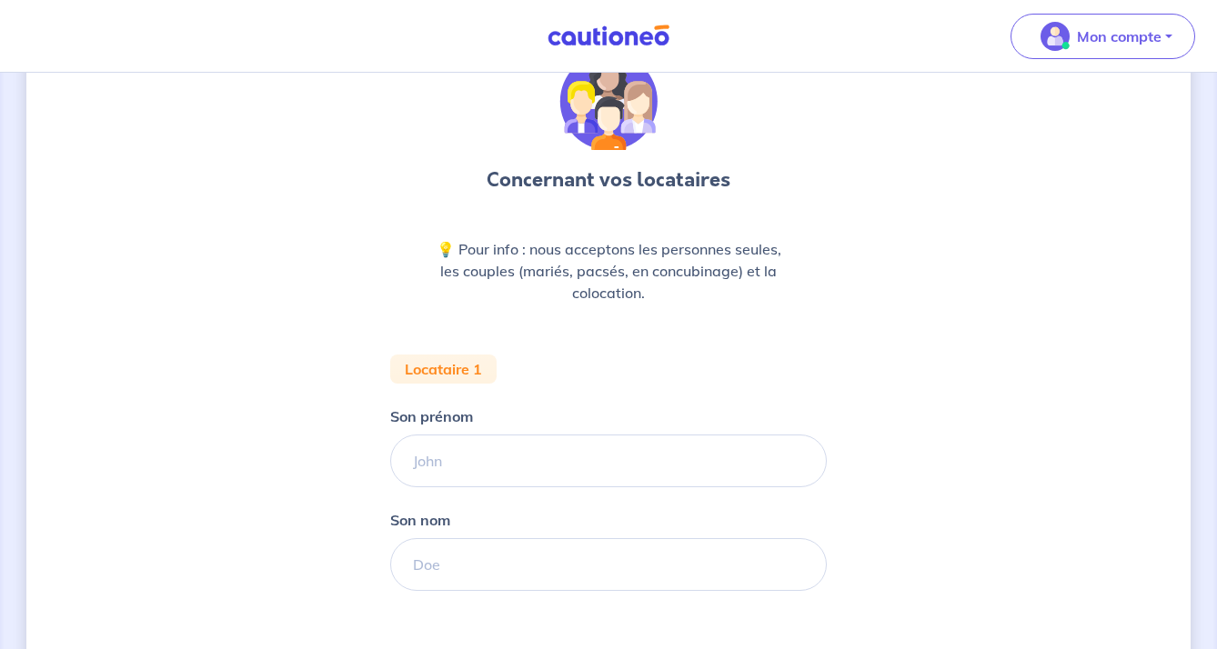
scroll to position [100, 0]
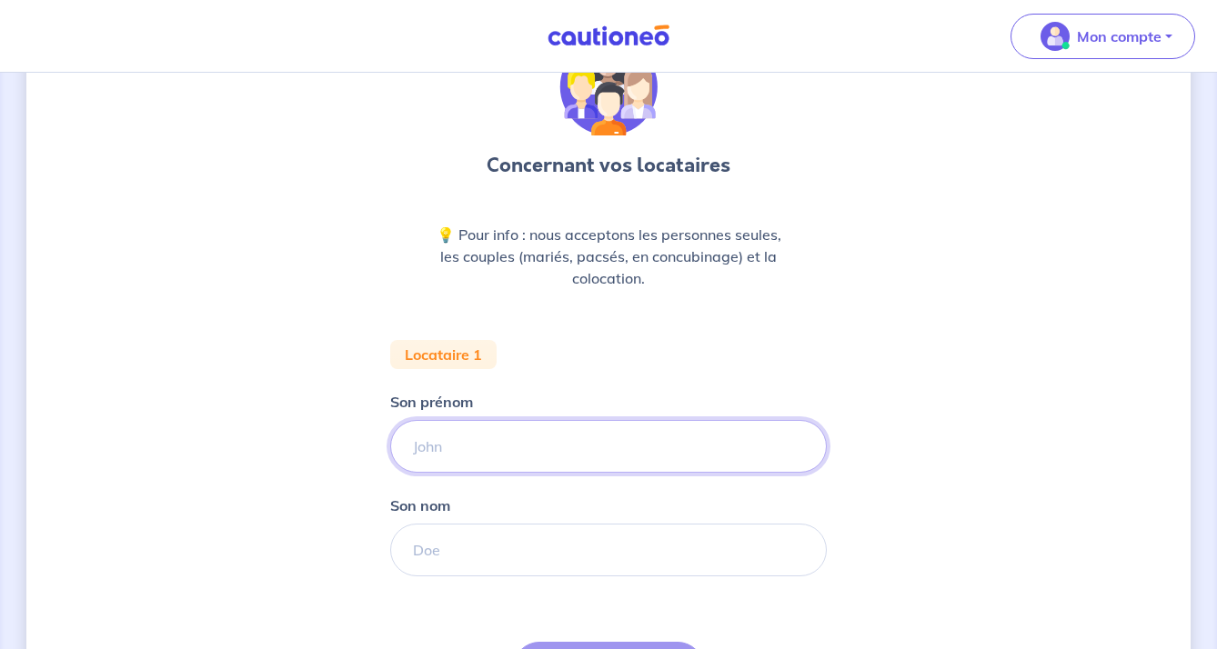
click at [514, 436] on input "Son prénom" at bounding box center [608, 446] width 437 height 53
type input "Malika"
click at [514, 556] on input "Son nom" at bounding box center [608, 550] width 437 height 53
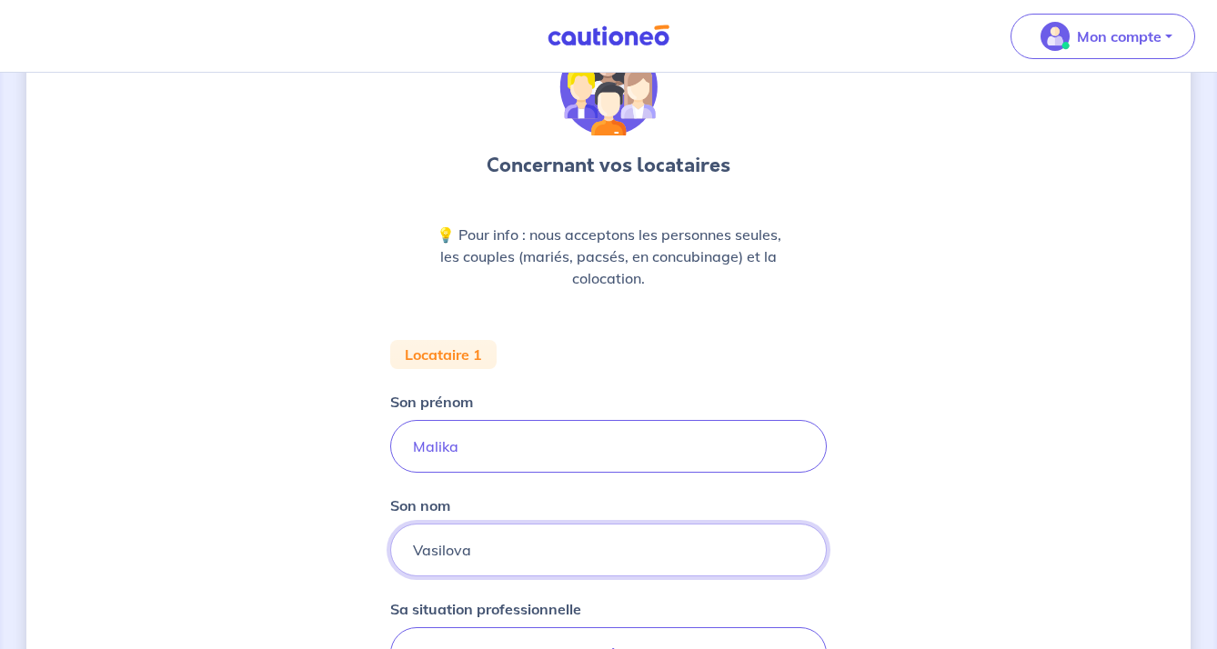
type input "Vasilova"
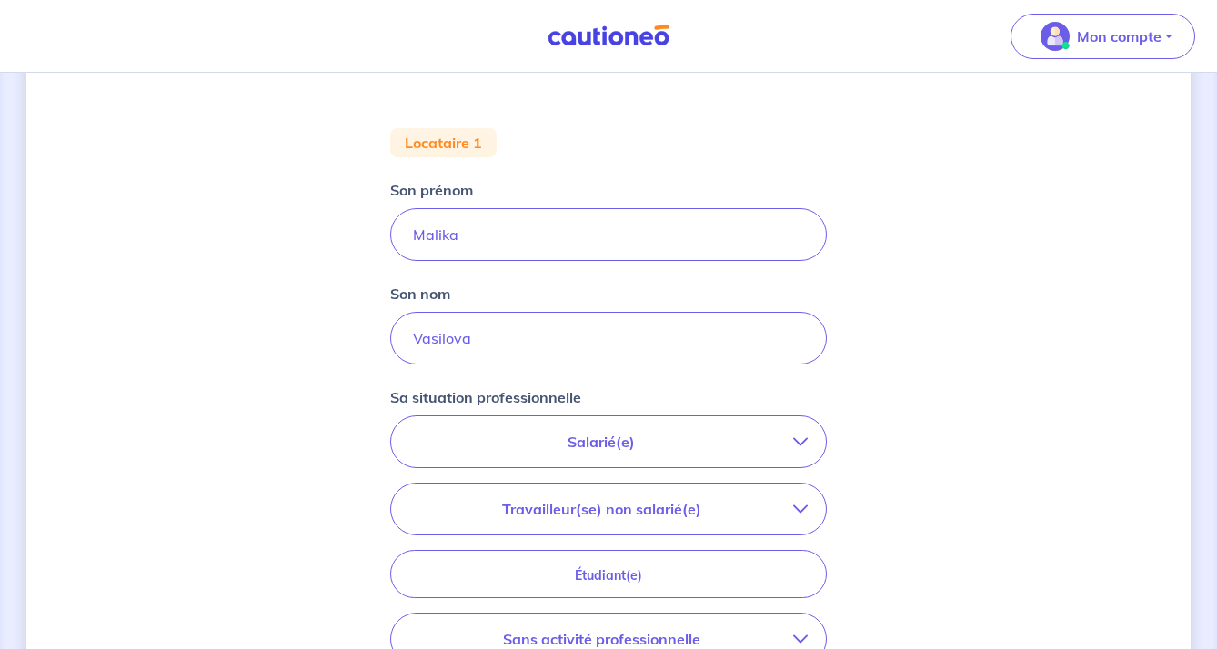
scroll to position [342, 0]
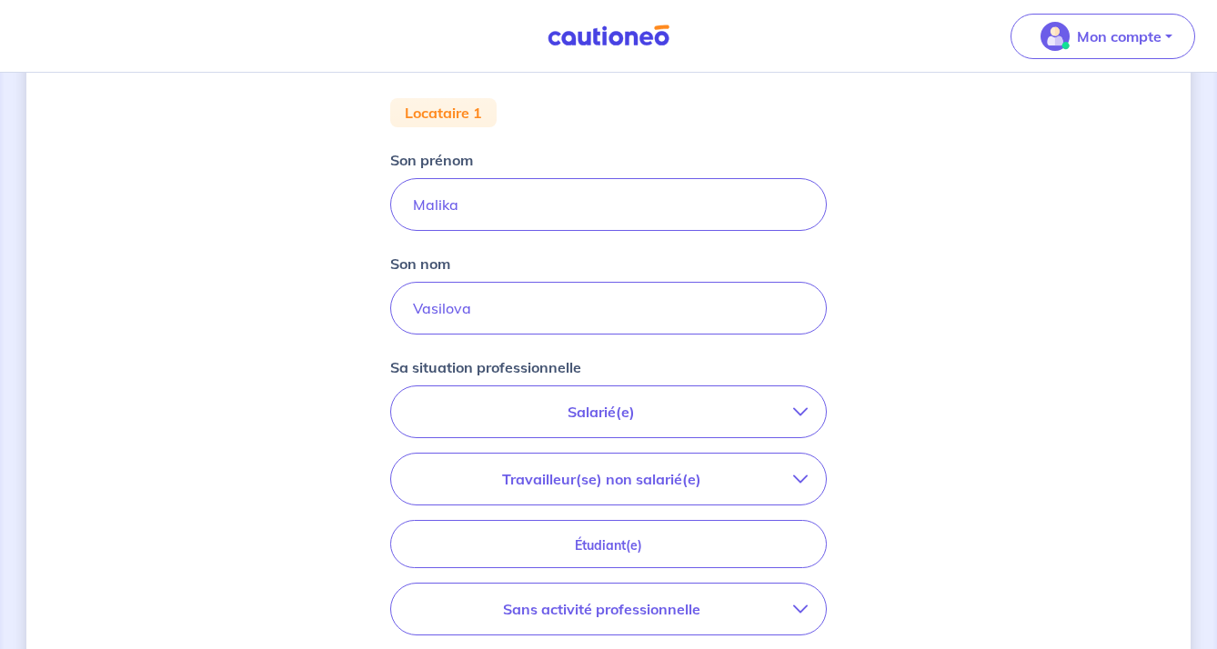
click at [659, 407] on p "Salarié(e)" at bounding box center [601, 412] width 384 height 22
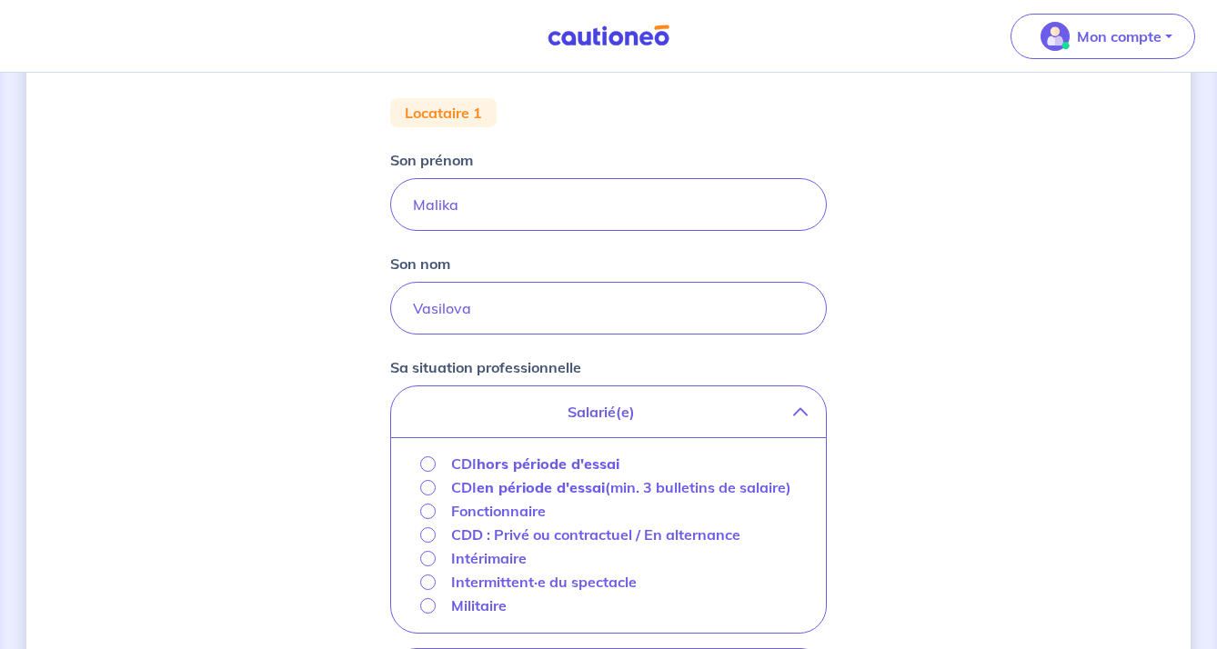
click at [525, 465] on strong "hors période d'essai" at bounding box center [548, 464] width 143 height 18
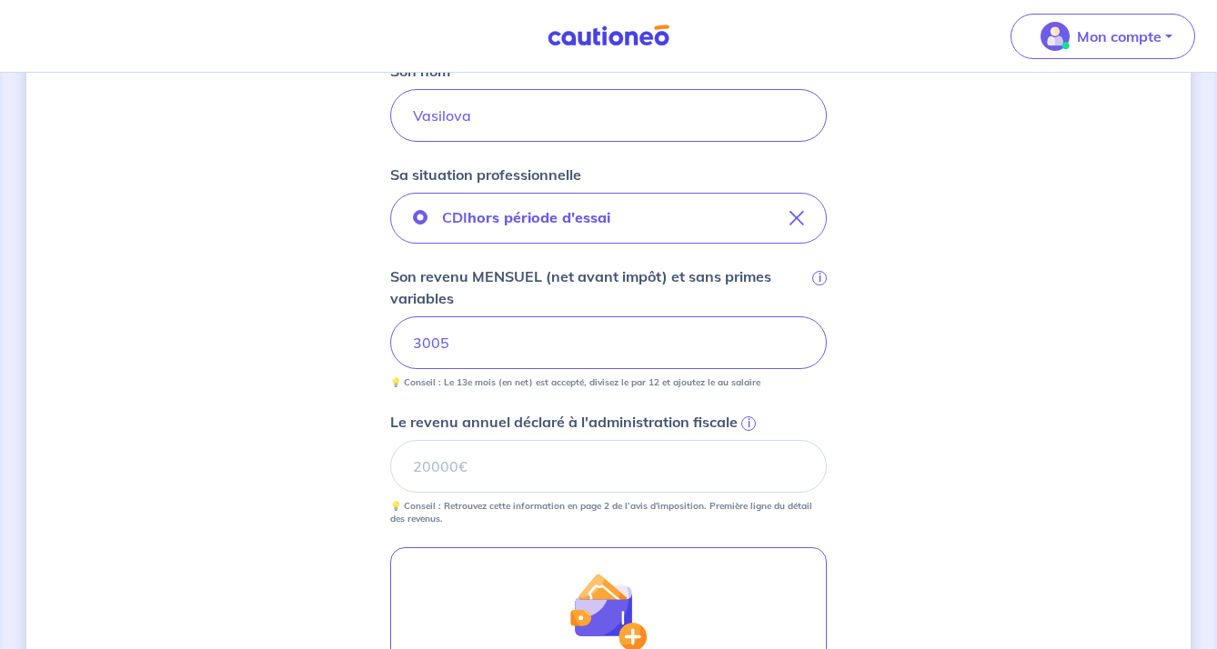
scroll to position [538, 0]
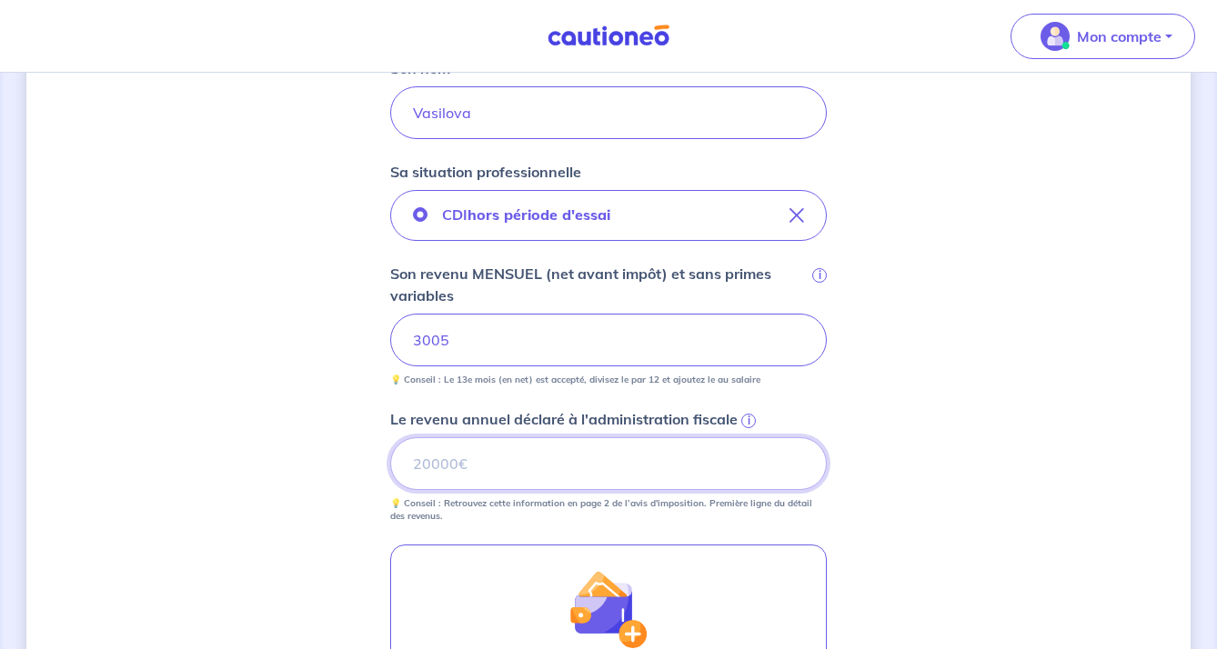
click at [519, 482] on input "Le revenu annuel déclaré à l'administration fiscale i" at bounding box center [608, 464] width 437 height 53
type input "25446"
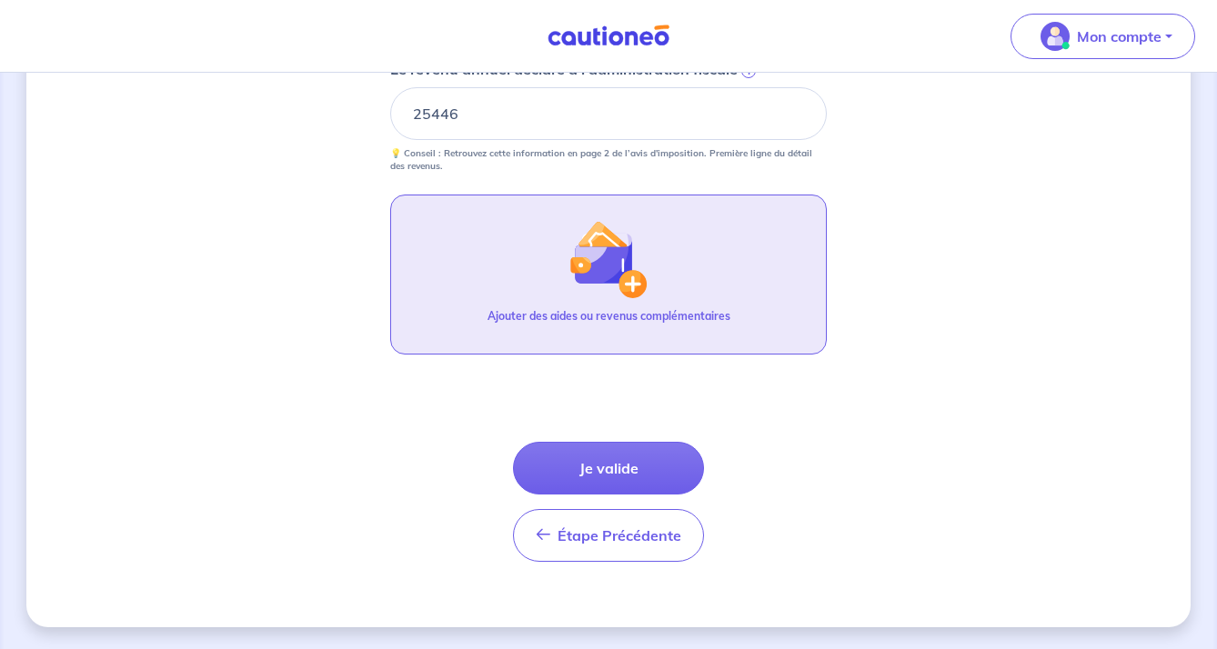
scroll to position [888, 0]
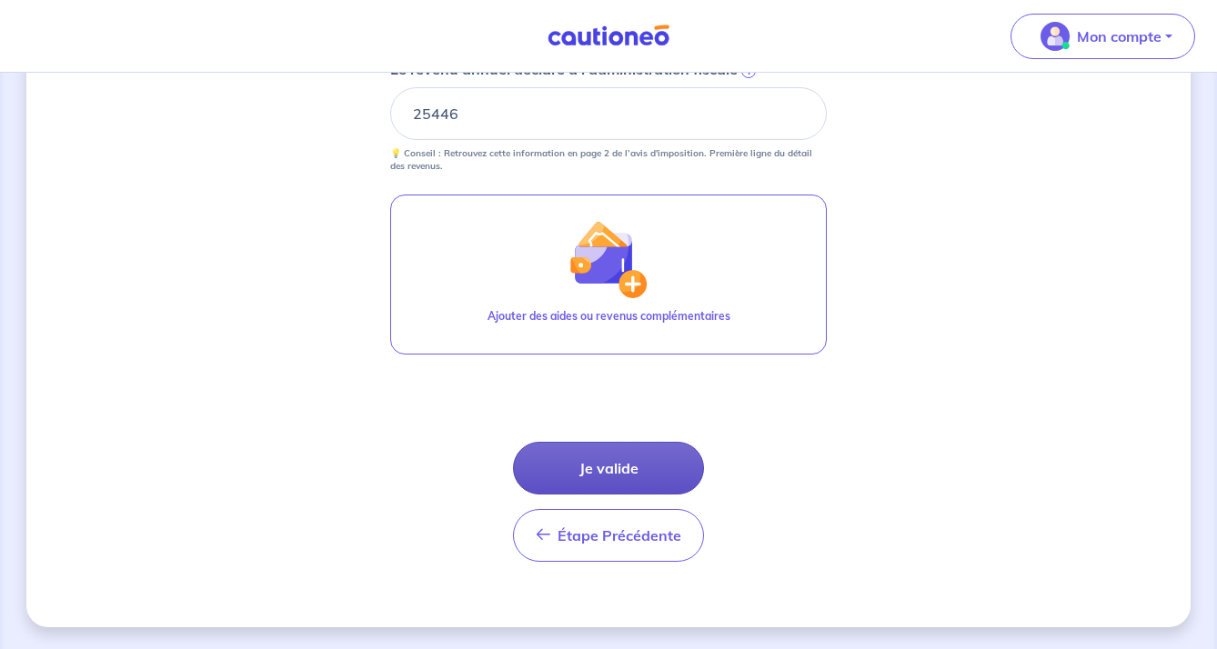
click at [597, 471] on button "Je valide" at bounding box center [608, 468] width 191 height 53
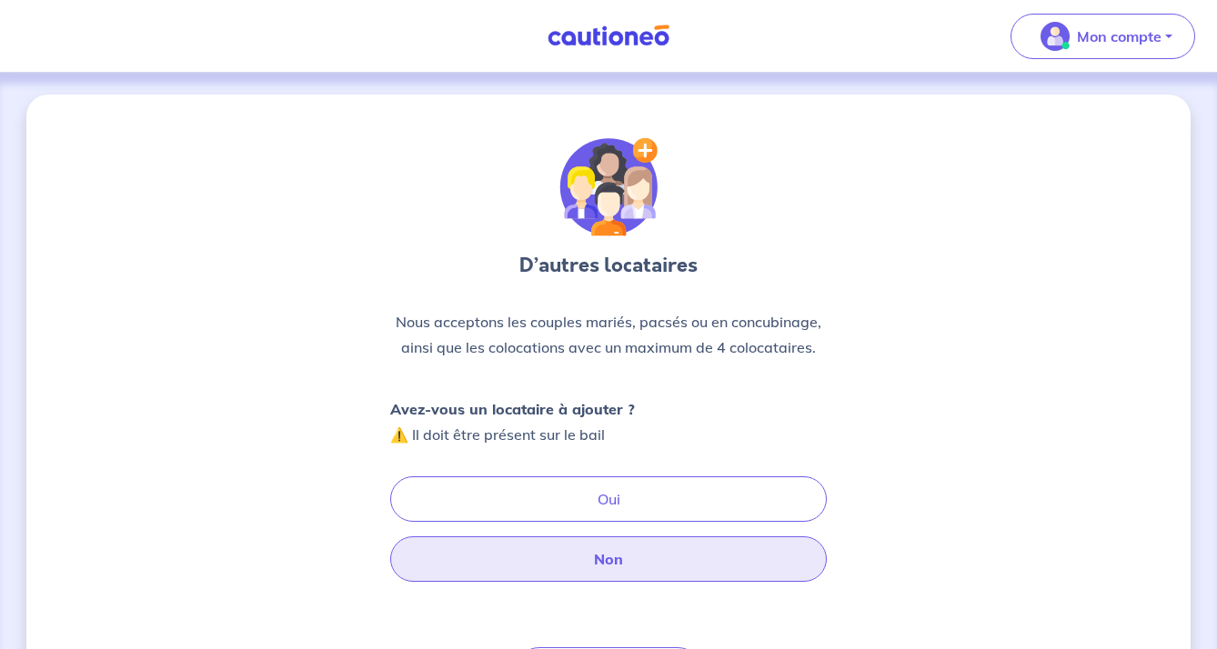
click at [584, 557] on button "Non" at bounding box center [608, 559] width 437 height 45
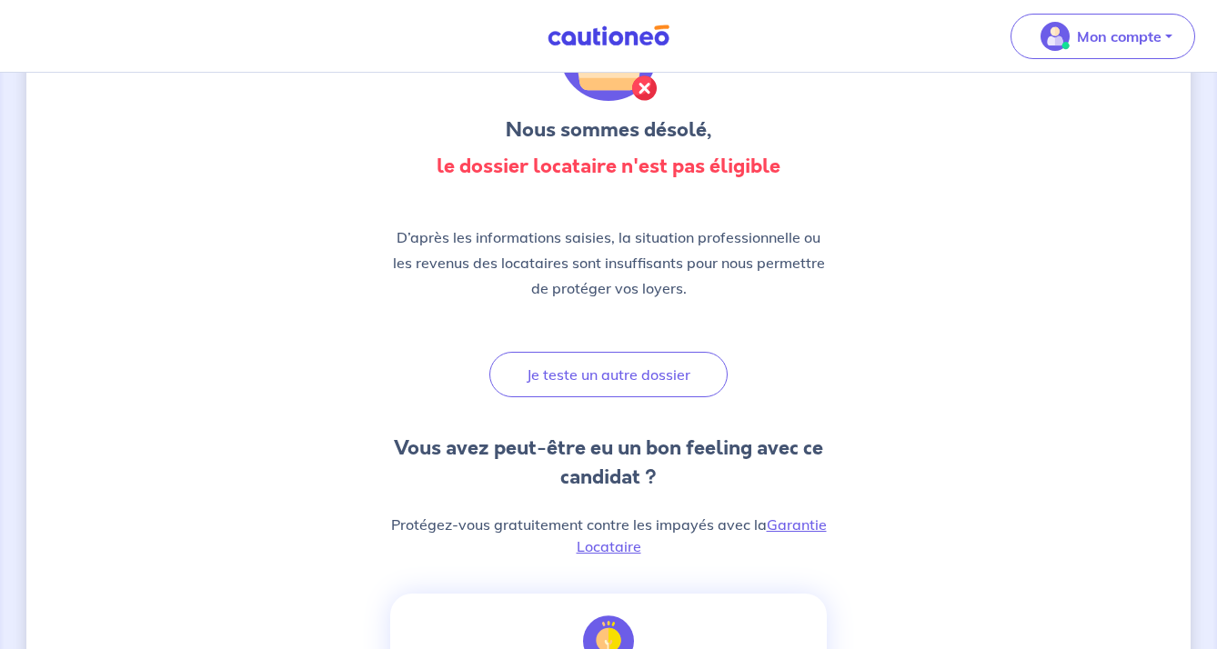
scroll to position [145, 0]
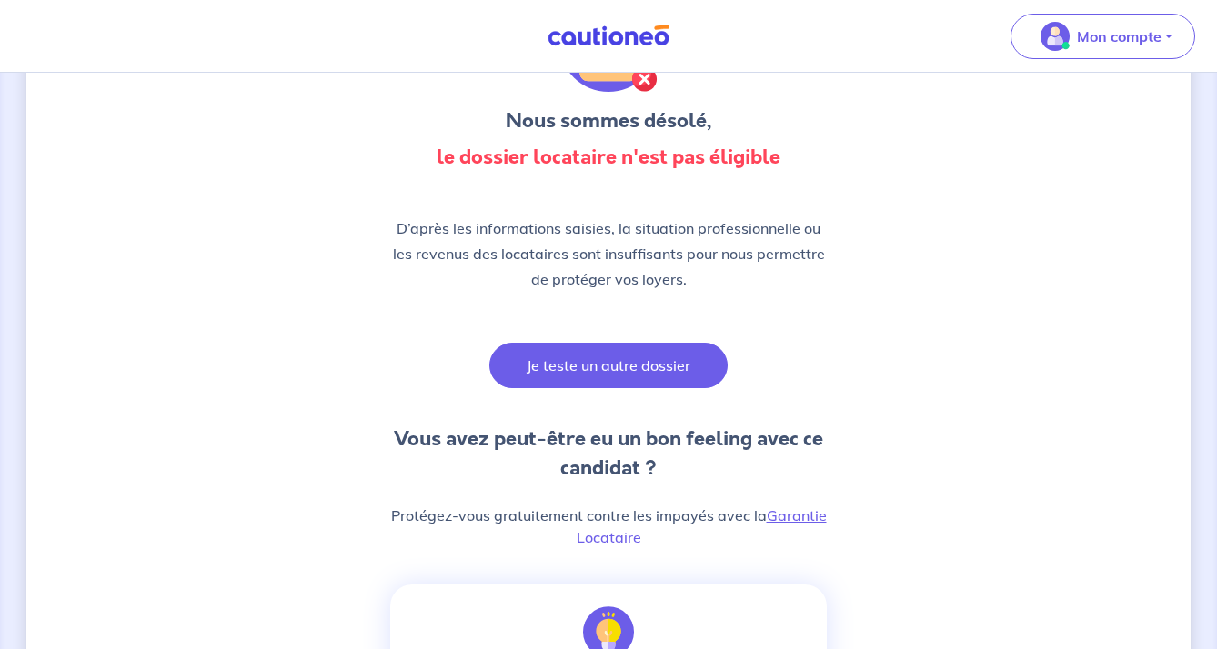
click at [612, 379] on button "Je teste un autre dossier" at bounding box center [608, 365] width 238 height 45
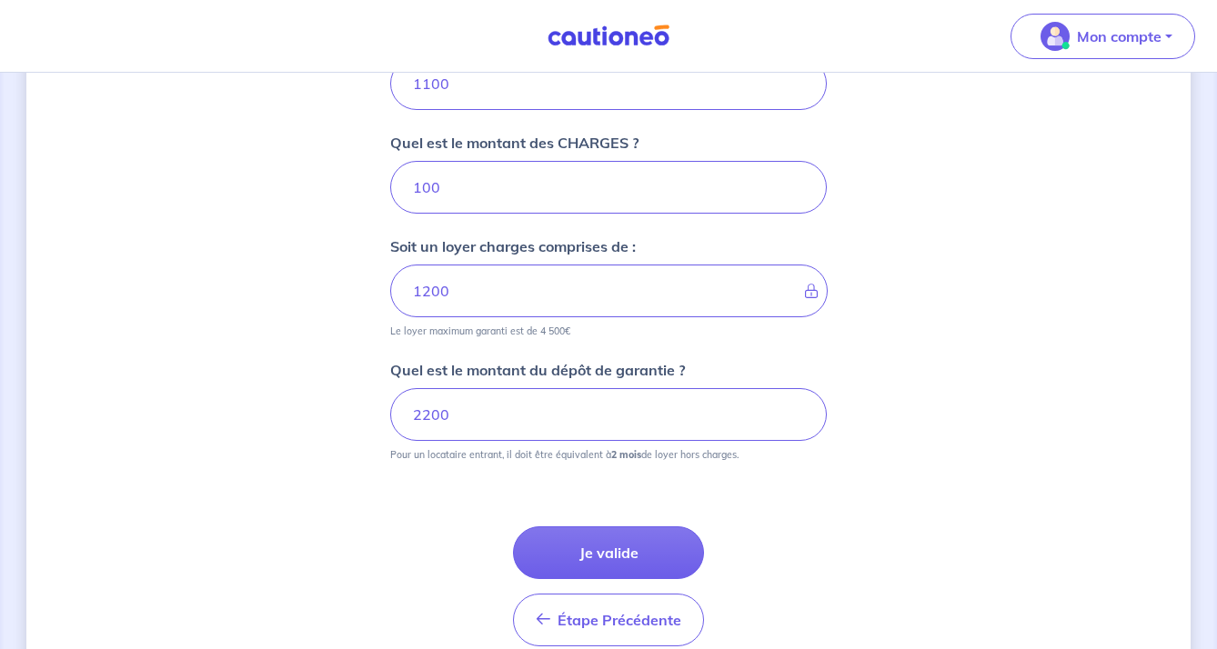
scroll to position [799, 0]
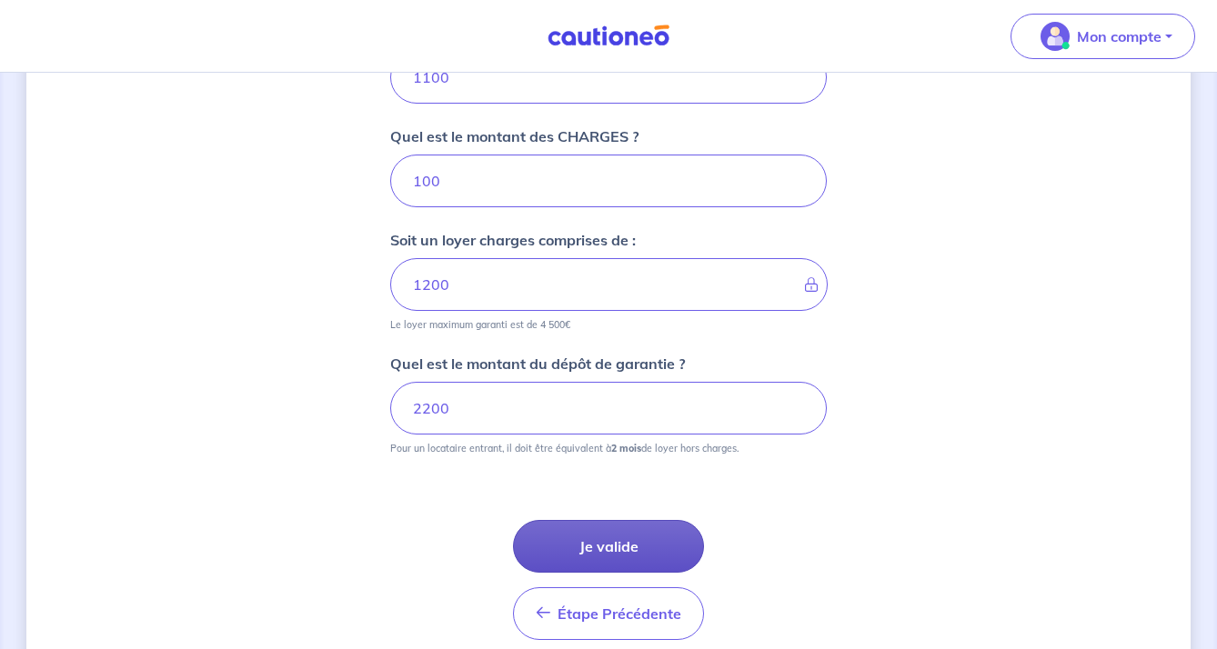
click at [612, 554] on button "Je valide" at bounding box center [608, 546] width 191 height 53
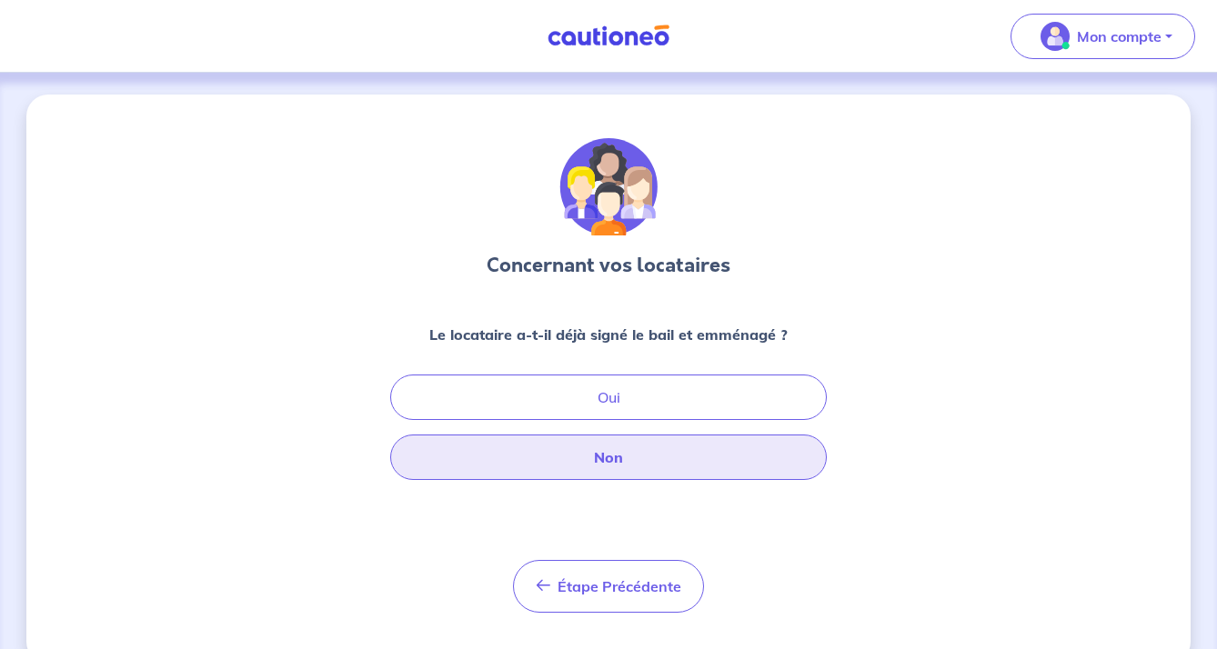
click at [604, 472] on button "Non" at bounding box center [608, 457] width 437 height 45
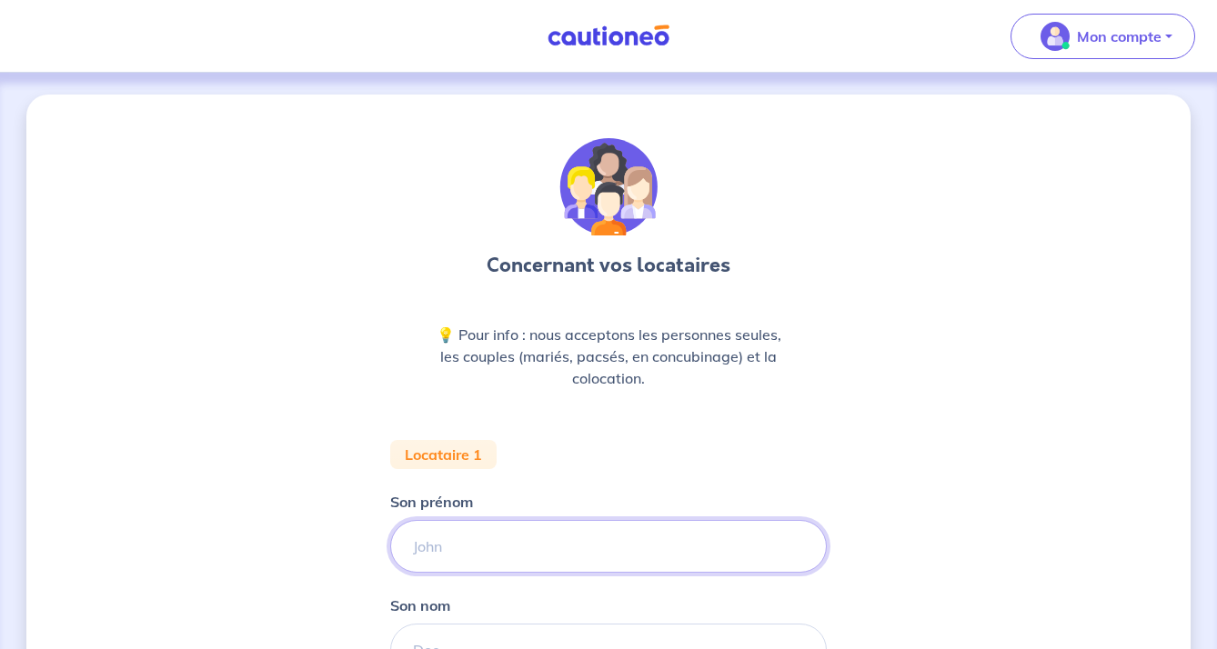
click at [516, 563] on input "Son prénom" at bounding box center [608, 546] width 437 height 53
type input "Malika"
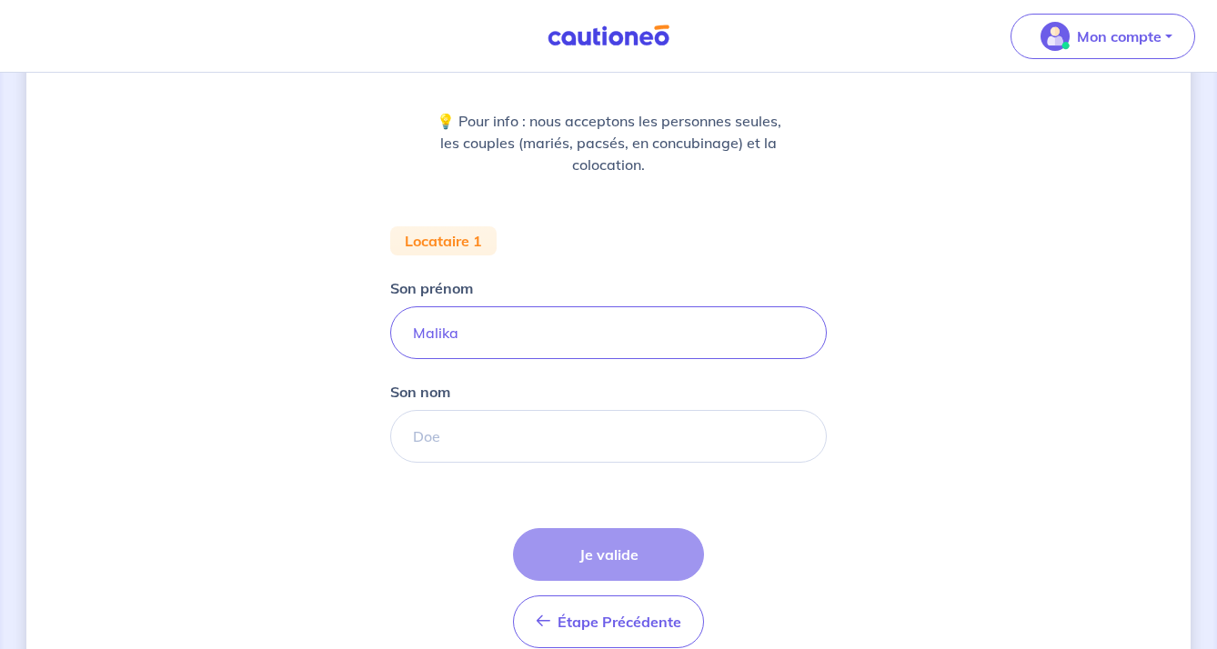
scroll to position [217, 0]
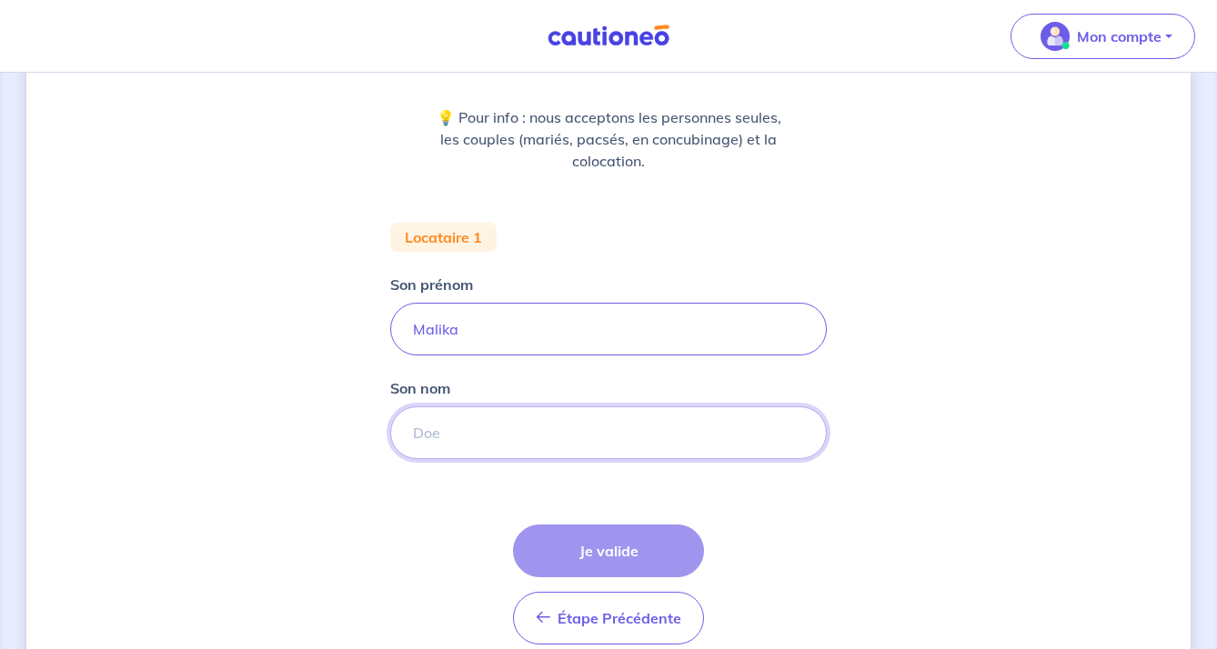
click at [460, 448] on input "Son nom" at bounding box center [608, 433] width 437 height 53
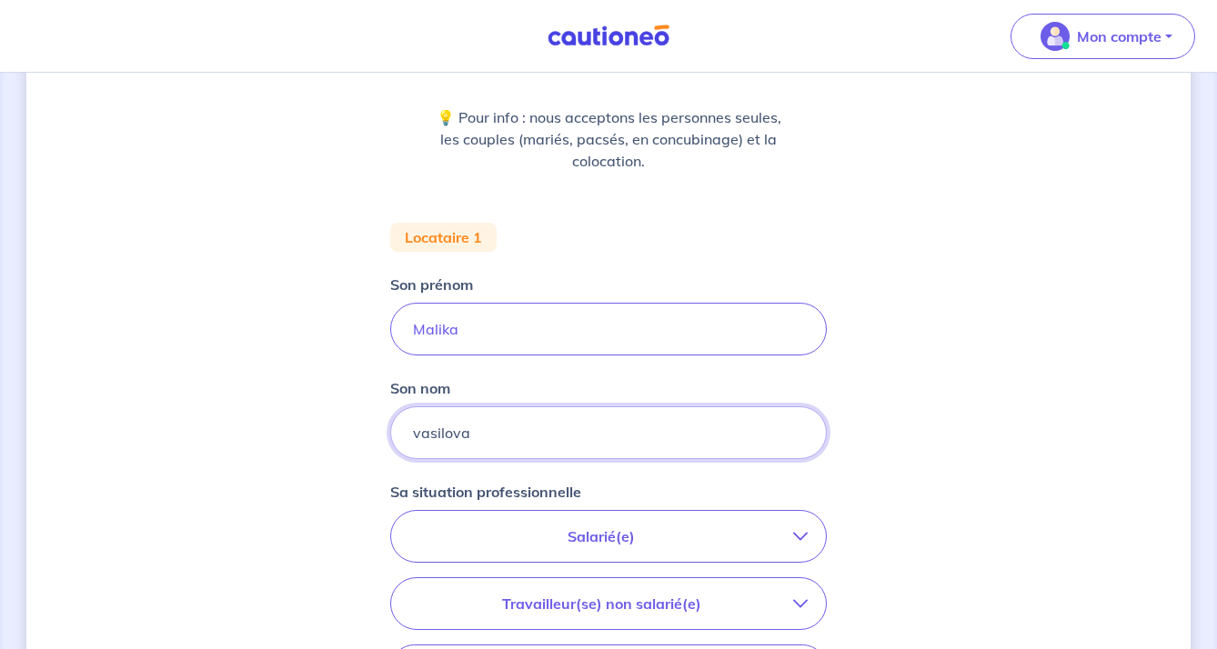
type input "vasilova"
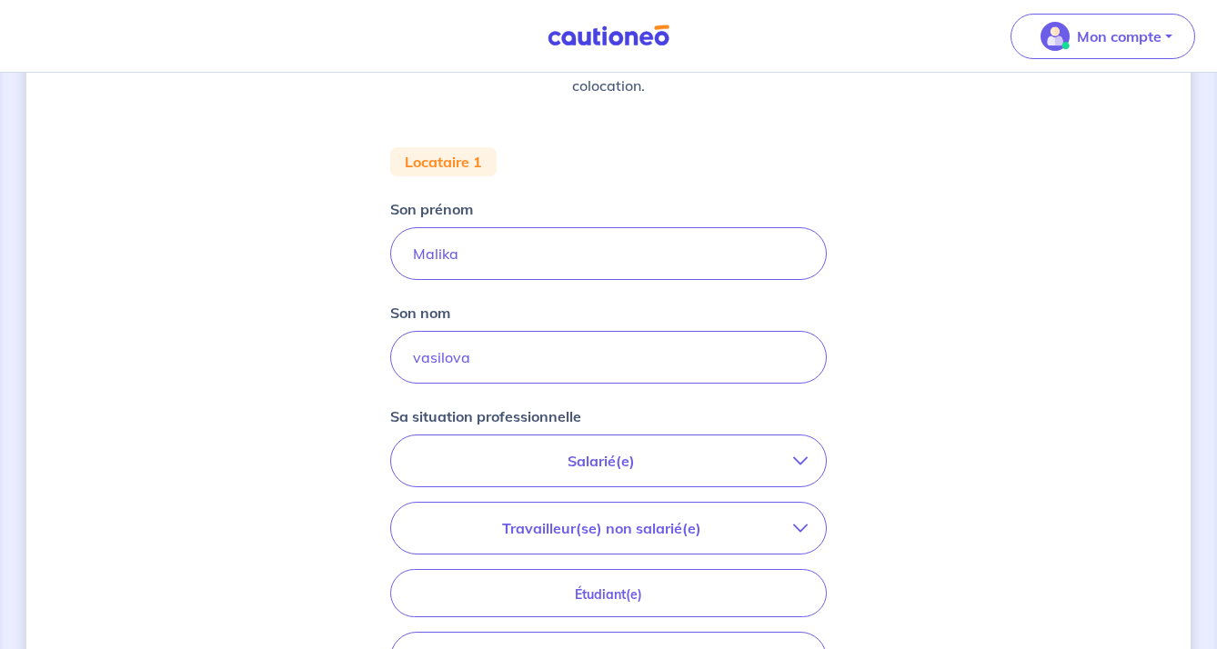
scroll to position [299, 0]
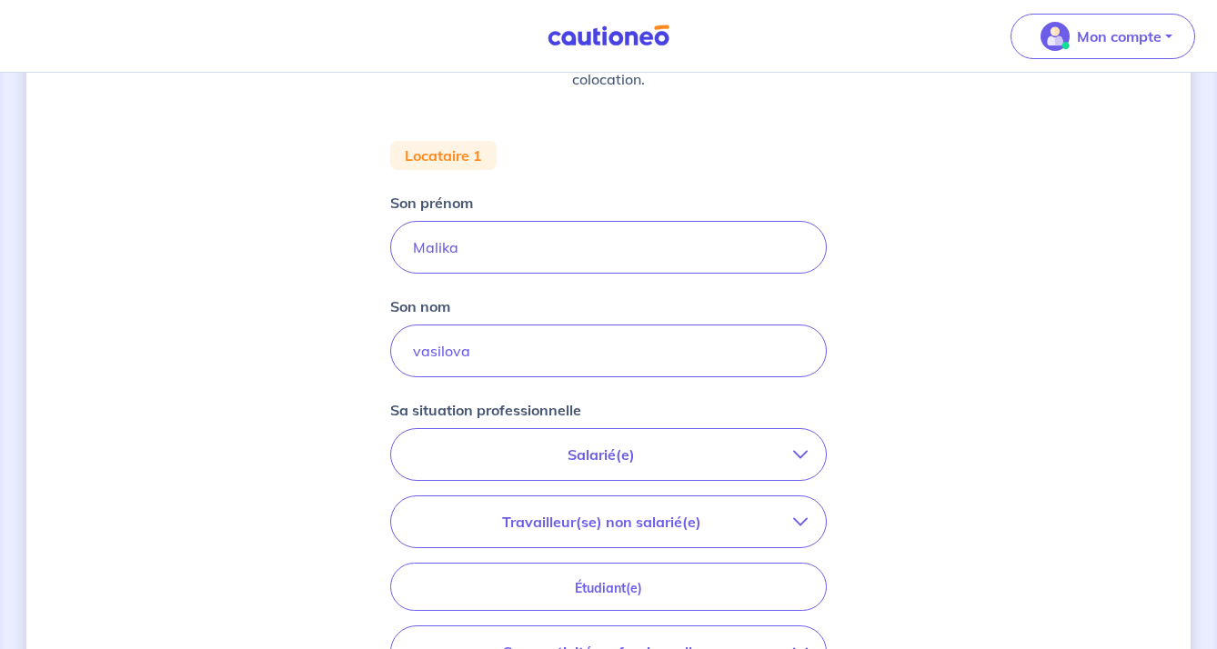
click at [561, 468] on button "Salarié(e)" at bounding box center [608, 454] width 435 height 51
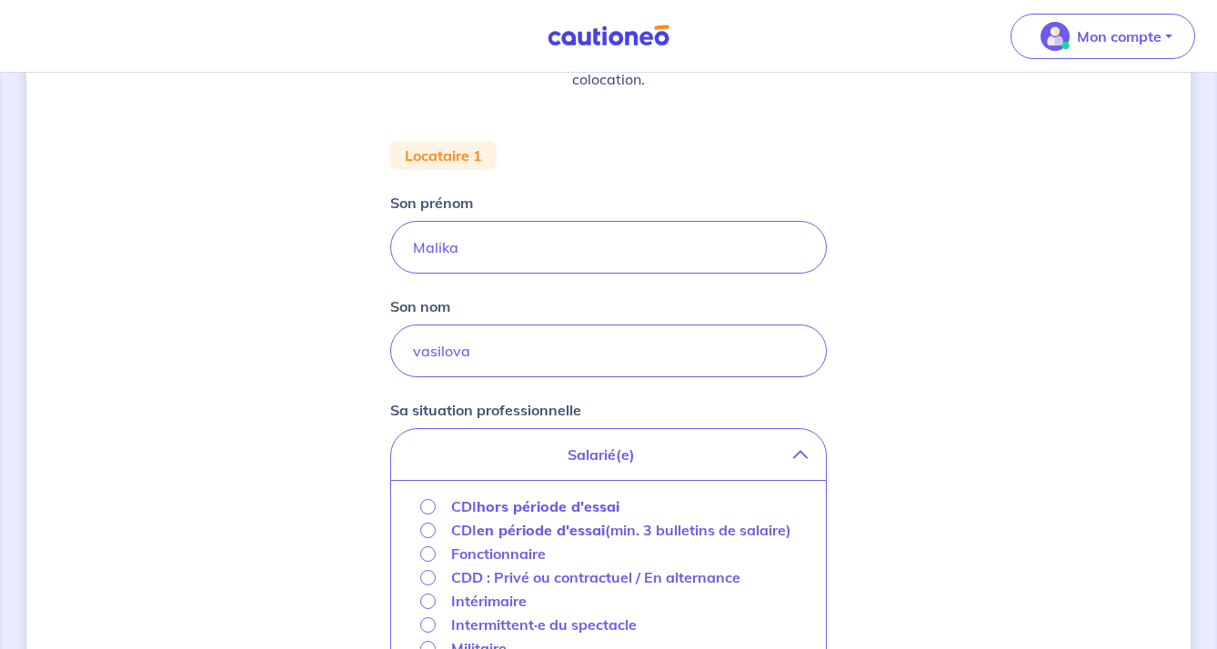
click at [502, 501] on strong "hors période d'essai" at bounding box center [548, 507] width 143 height 18
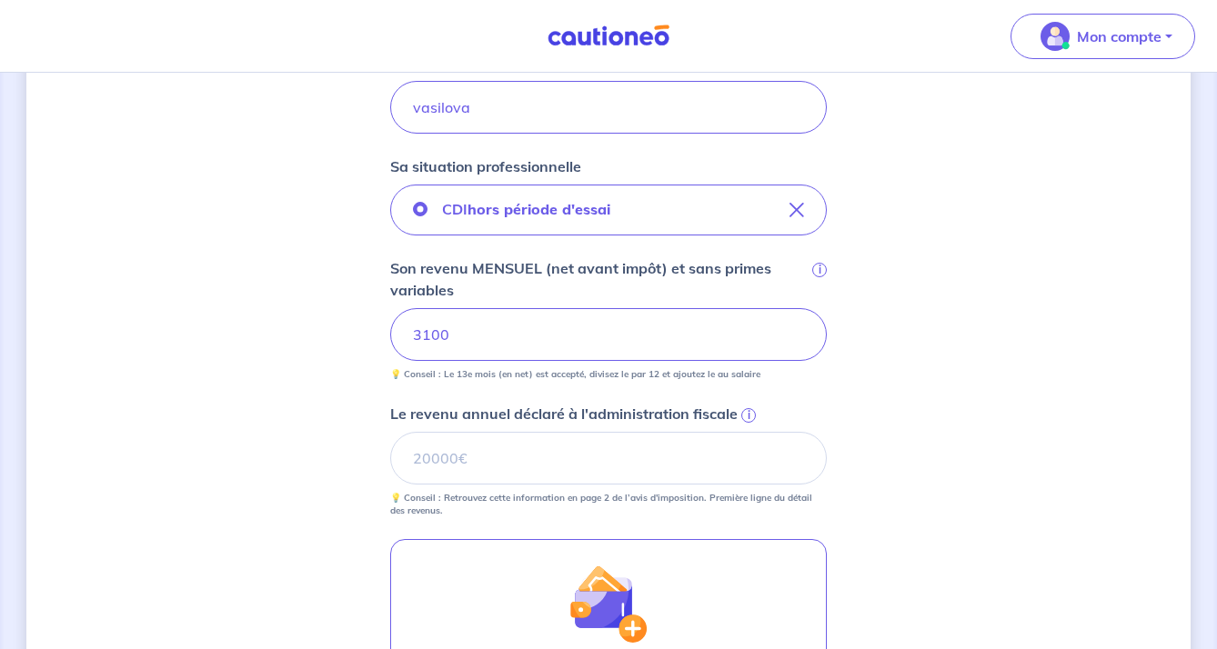
scroll to position [548, 0]
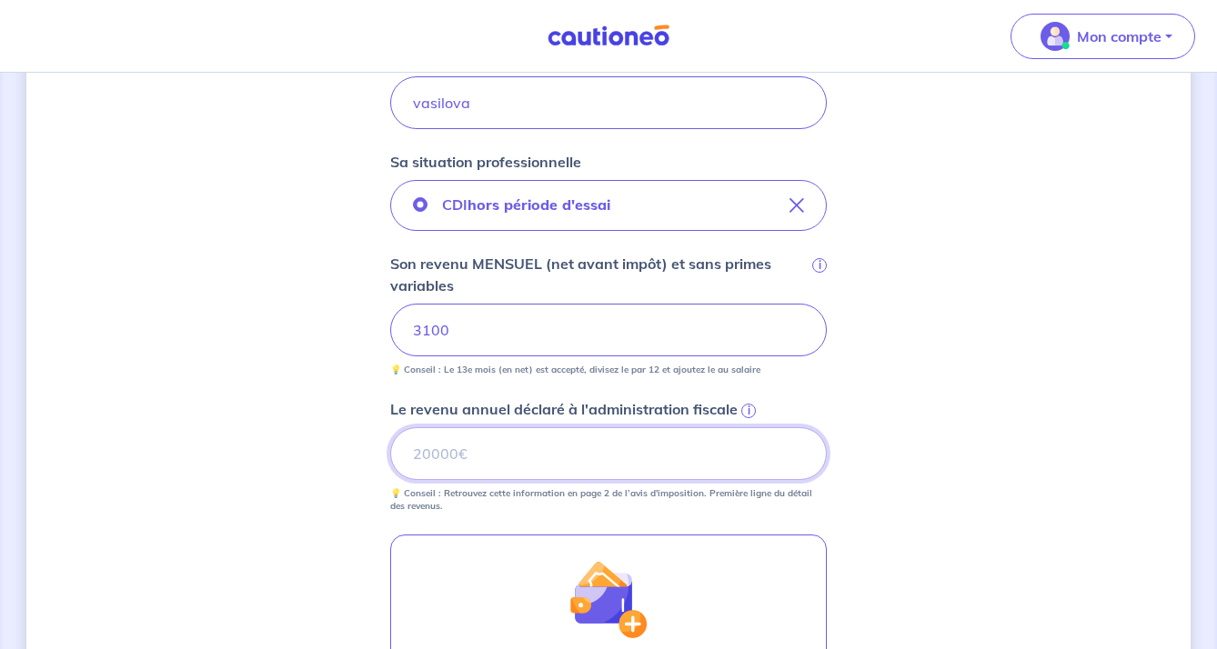
click at [588, 467] on input "Le revenu annuel déclaré à l'administration fiscale i" at bounding box center [608, 454] width 437 height 53
type input "25446"
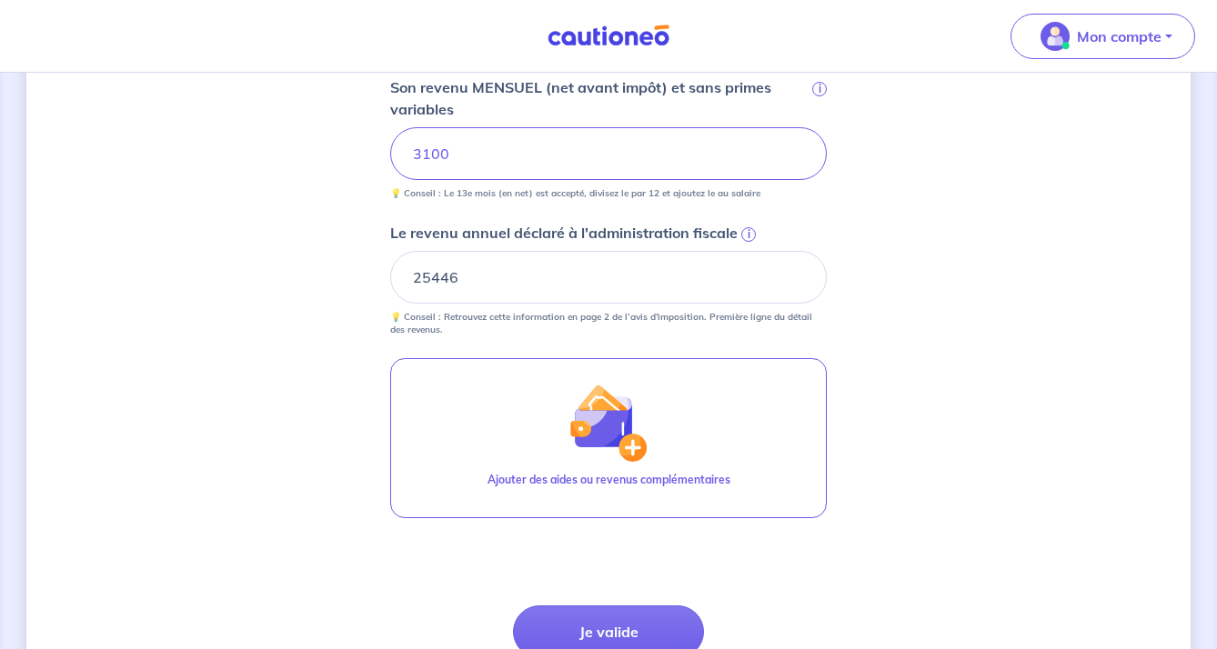
scroll to position [745, 0]
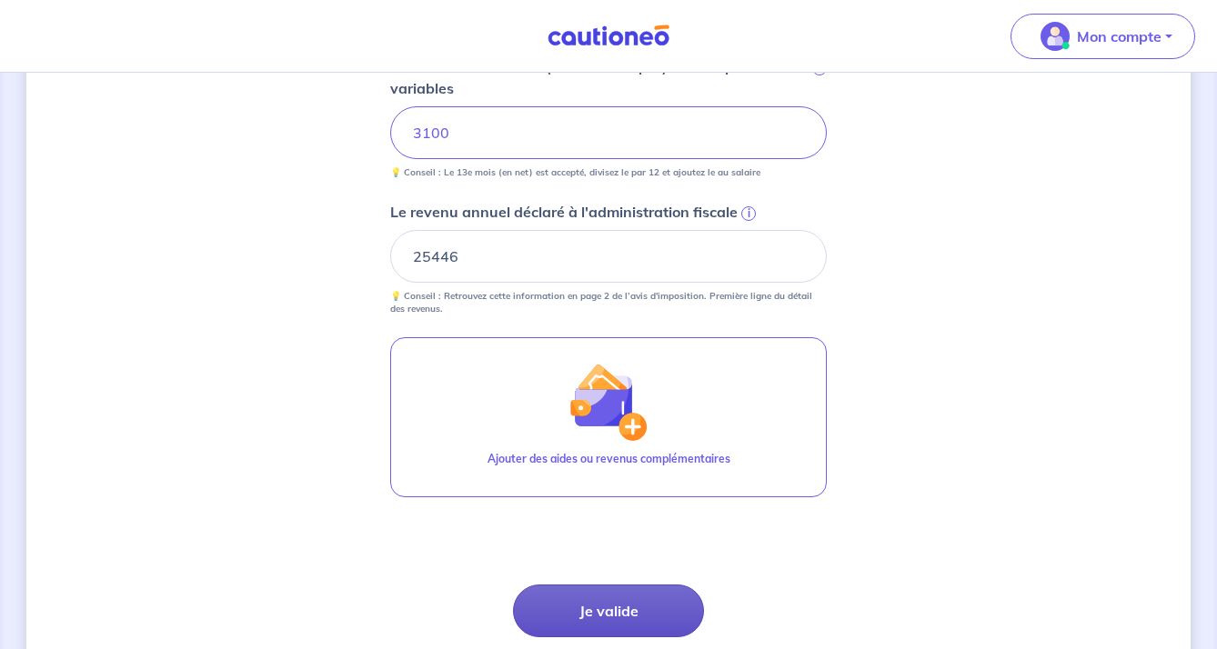
click at [618, 609] on button "Je valide" at bounding box center [608, 611] width 191 height 53
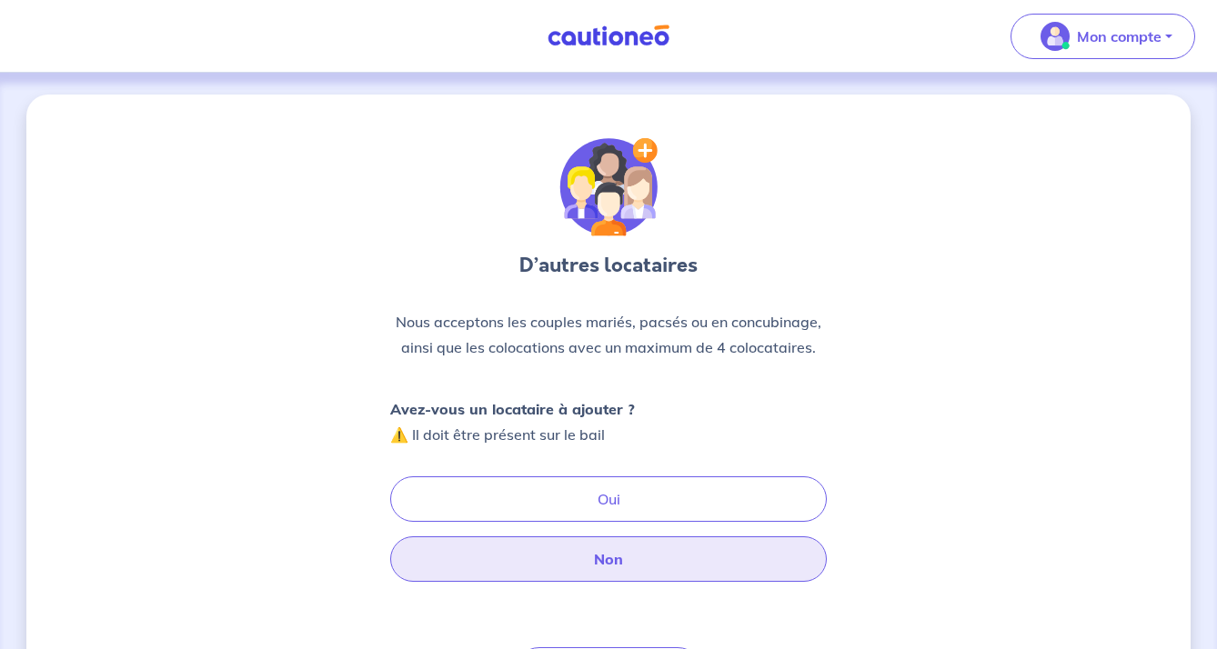
click at [604, 565] on button "Non" at bounding box center [608, 559] width 437 height 45
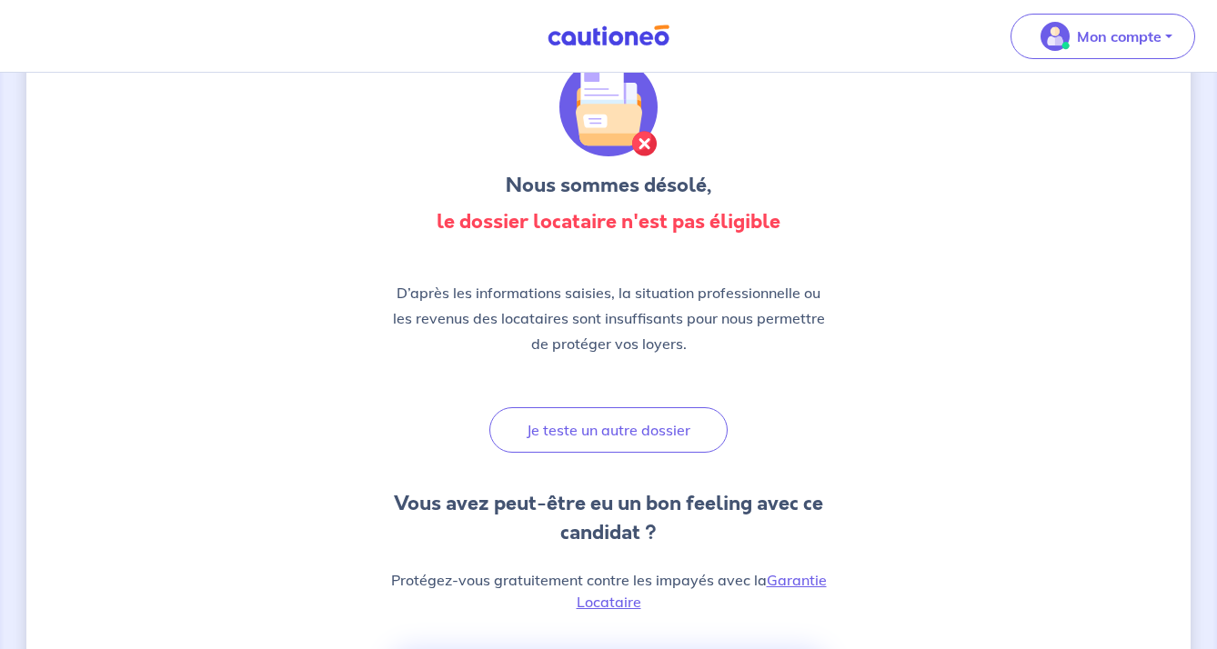
scroll to position [100, 0]
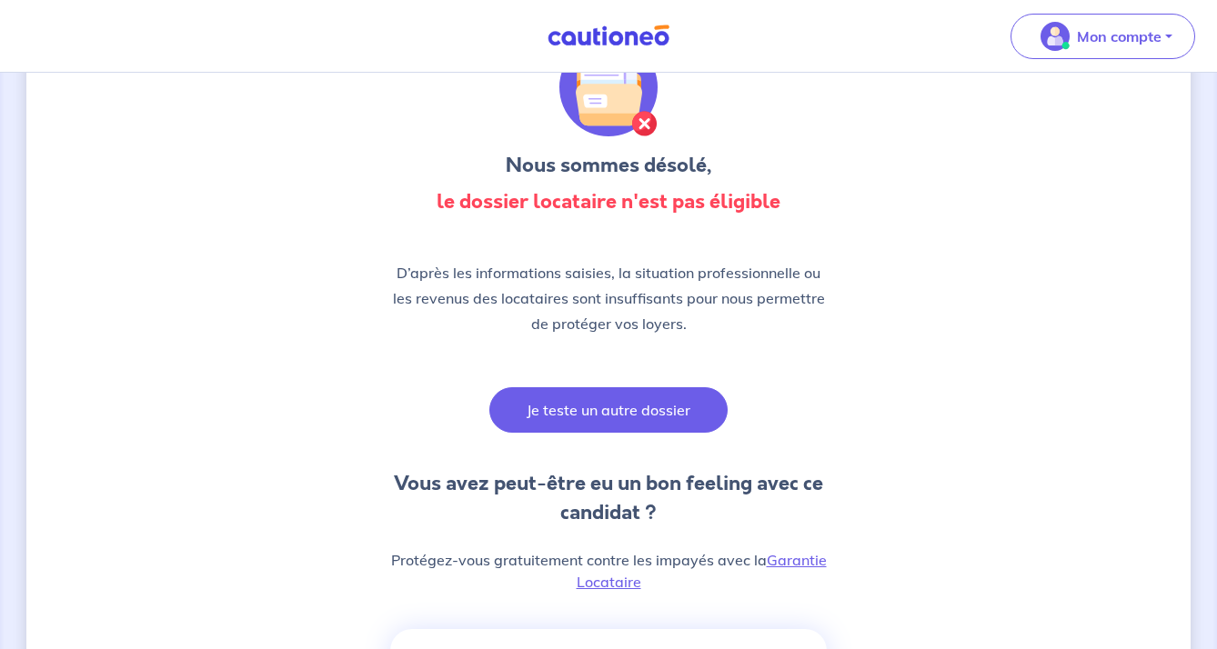
click at [651, 419] on button "Je teste un autre dossier" at bounding box center [608, 410] width 238 height 45
